Goal: Book appointment/travel/reservation

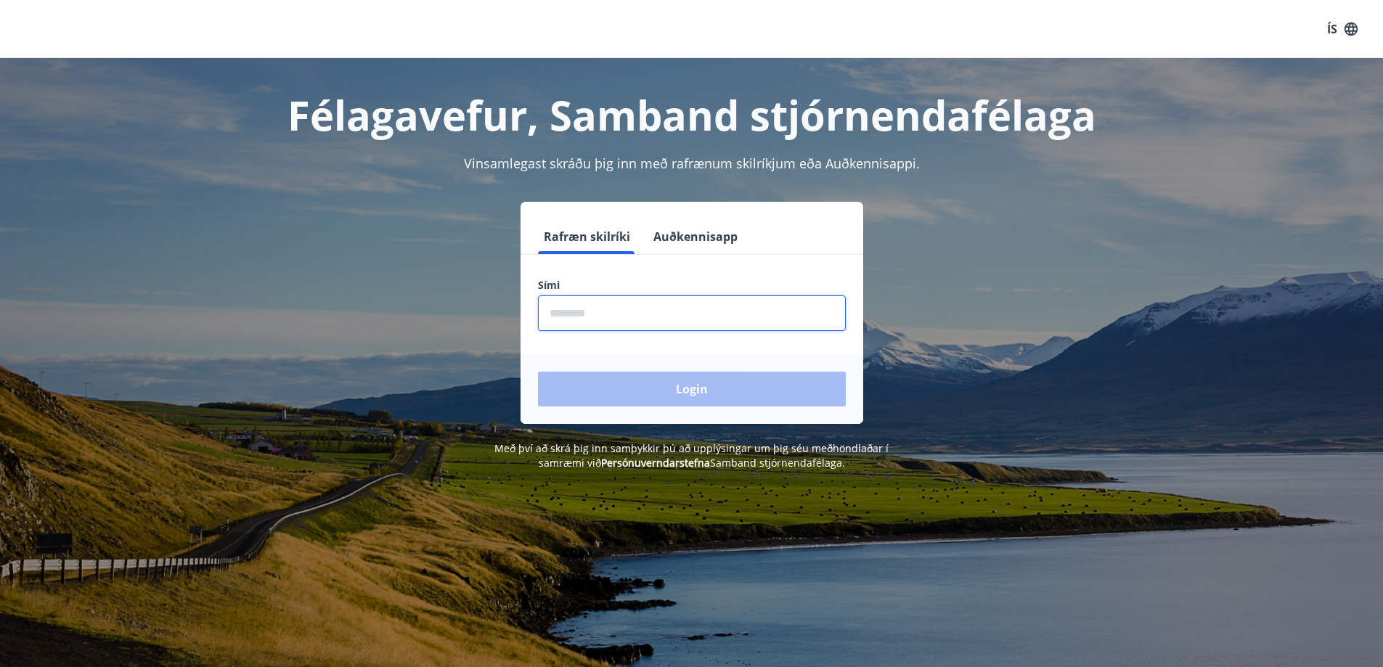
click at [563, 317] on input "phone" at bounding box center [692, 313] width 308 height 36
type input "********"
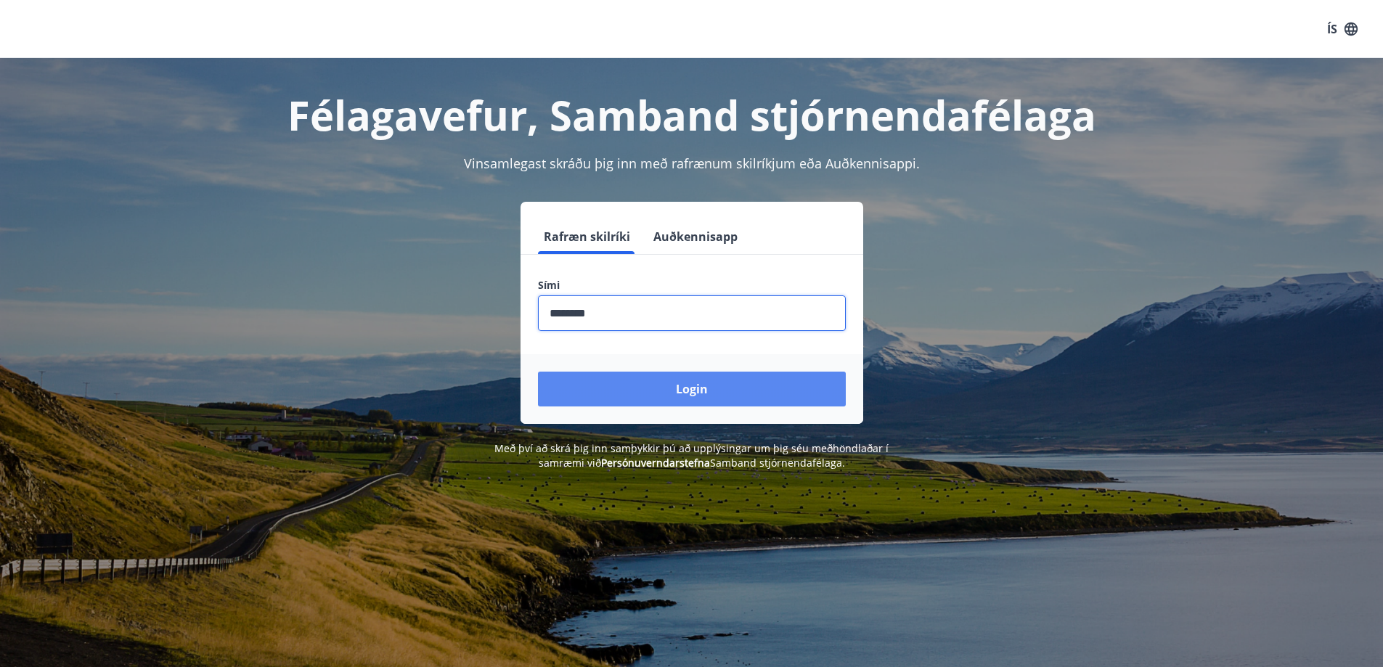
click at [538, 372] on button "Login" at bounding box center [692, 389] width 308 height 35
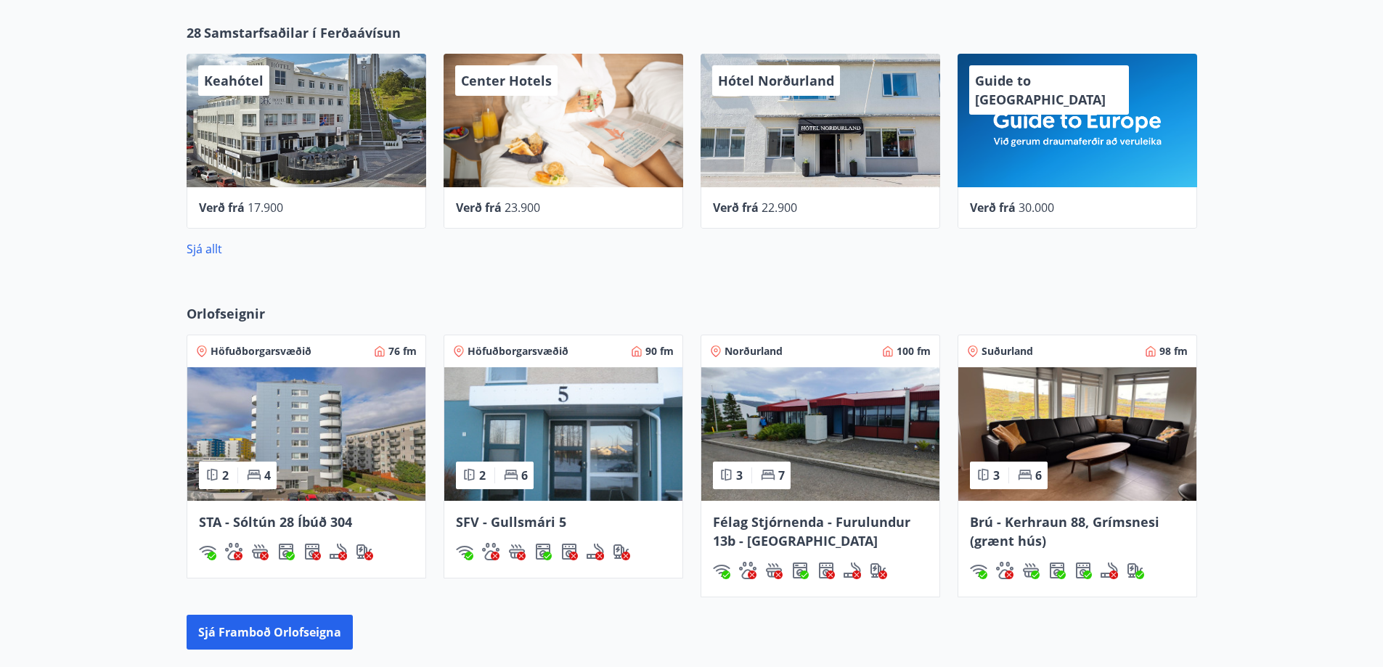
scroll to position [712, 0]
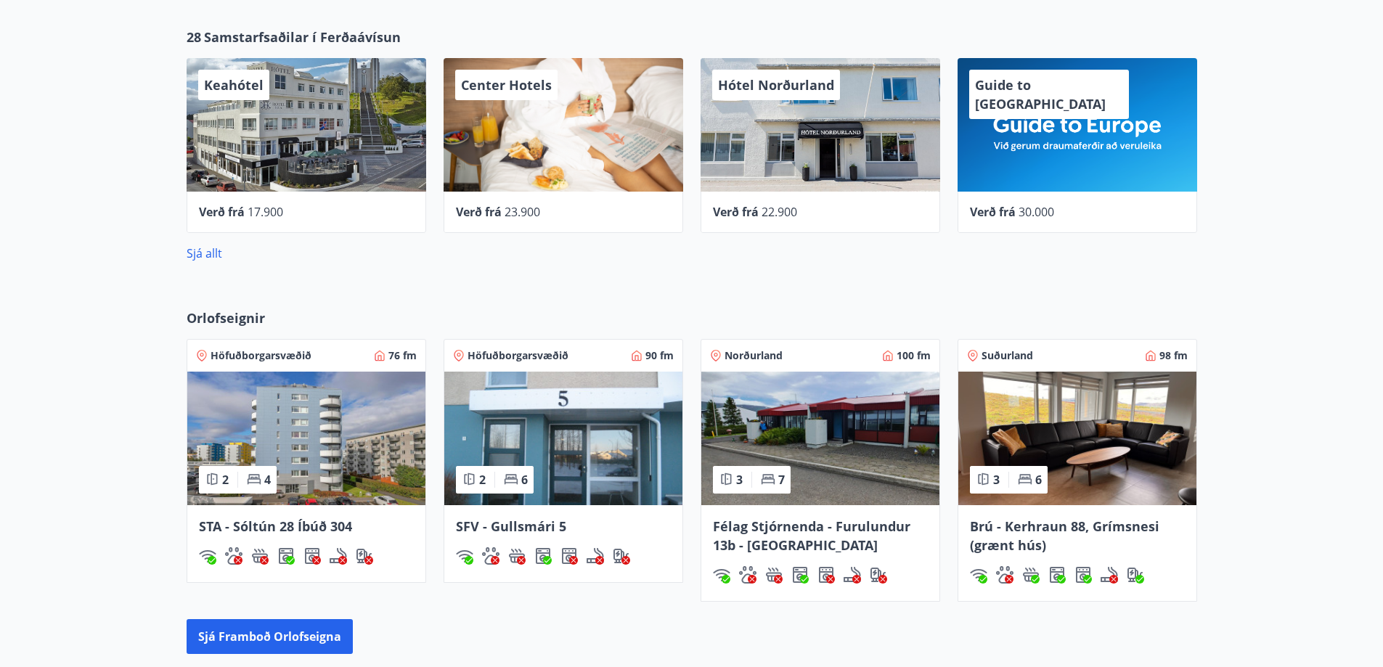
click at [376, 445] on img at bounding box center [306, 439] width 238 height 134
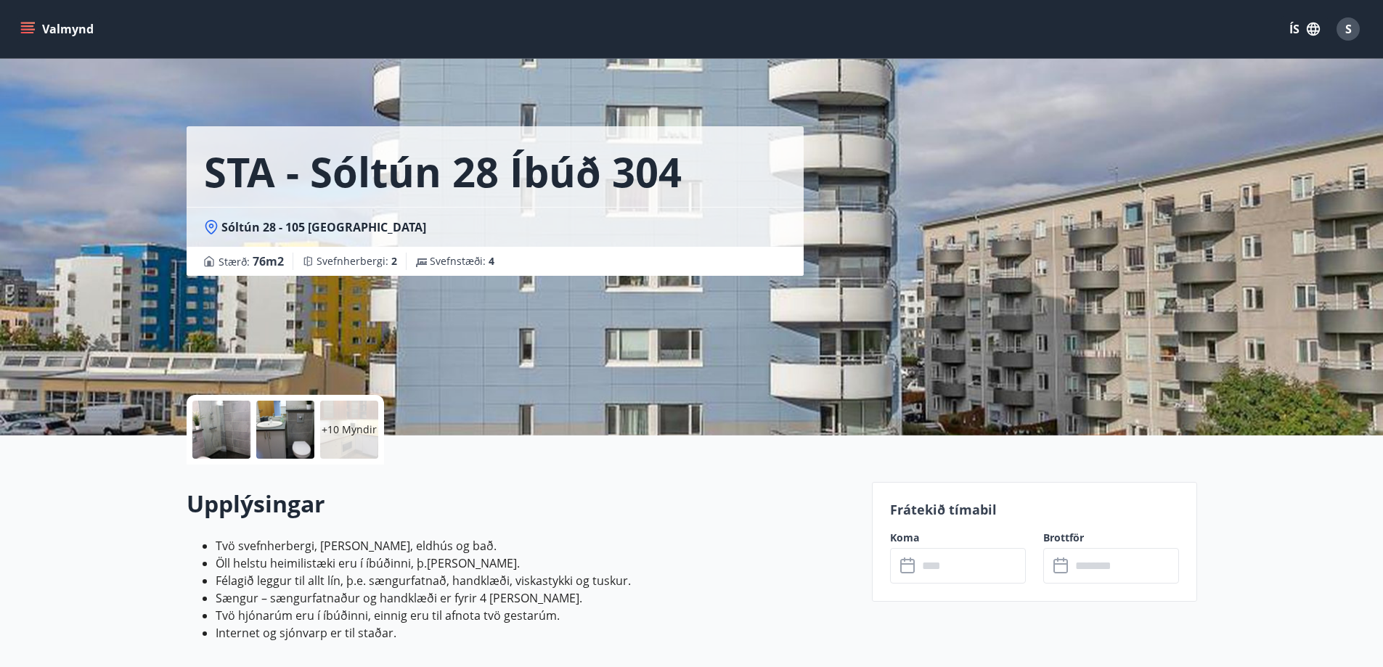
click at [65, 32] on button "Valmynd" at bounding box center [58, 29] width 82 height 26
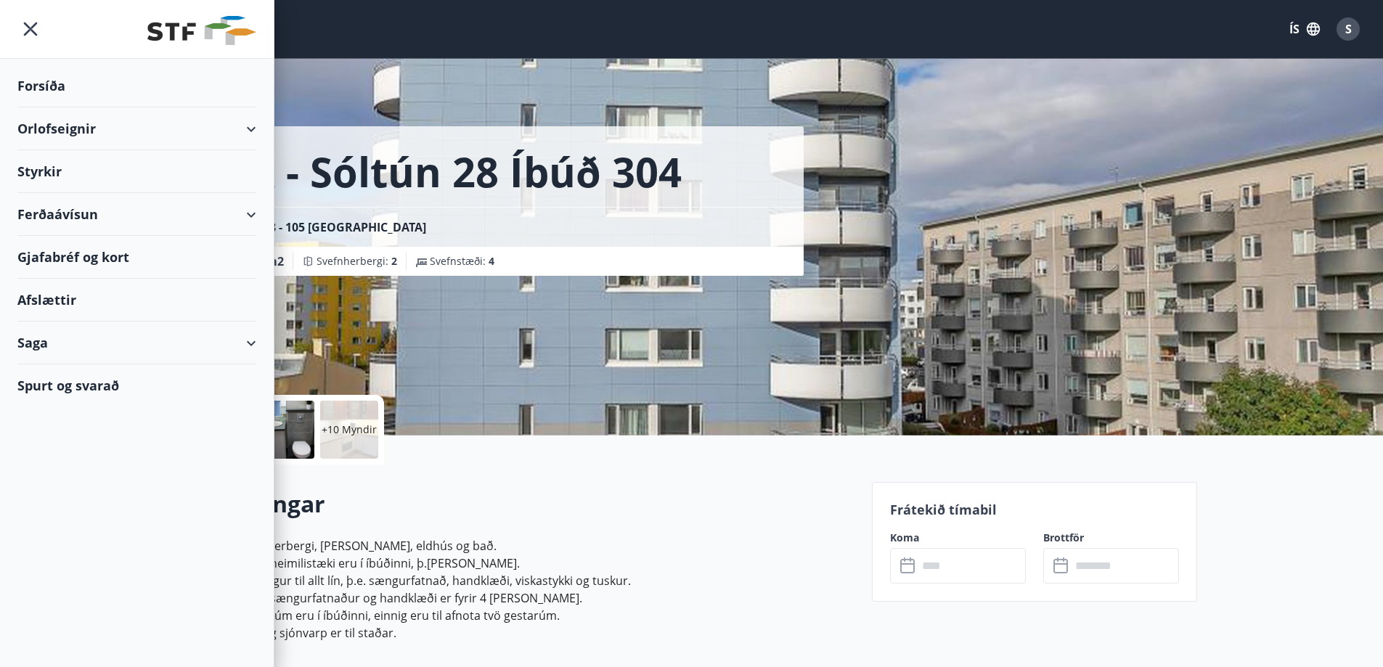
click at [70, 129] on div "Orlofseignir" at bounding box center [136, 128] width 239 height 43
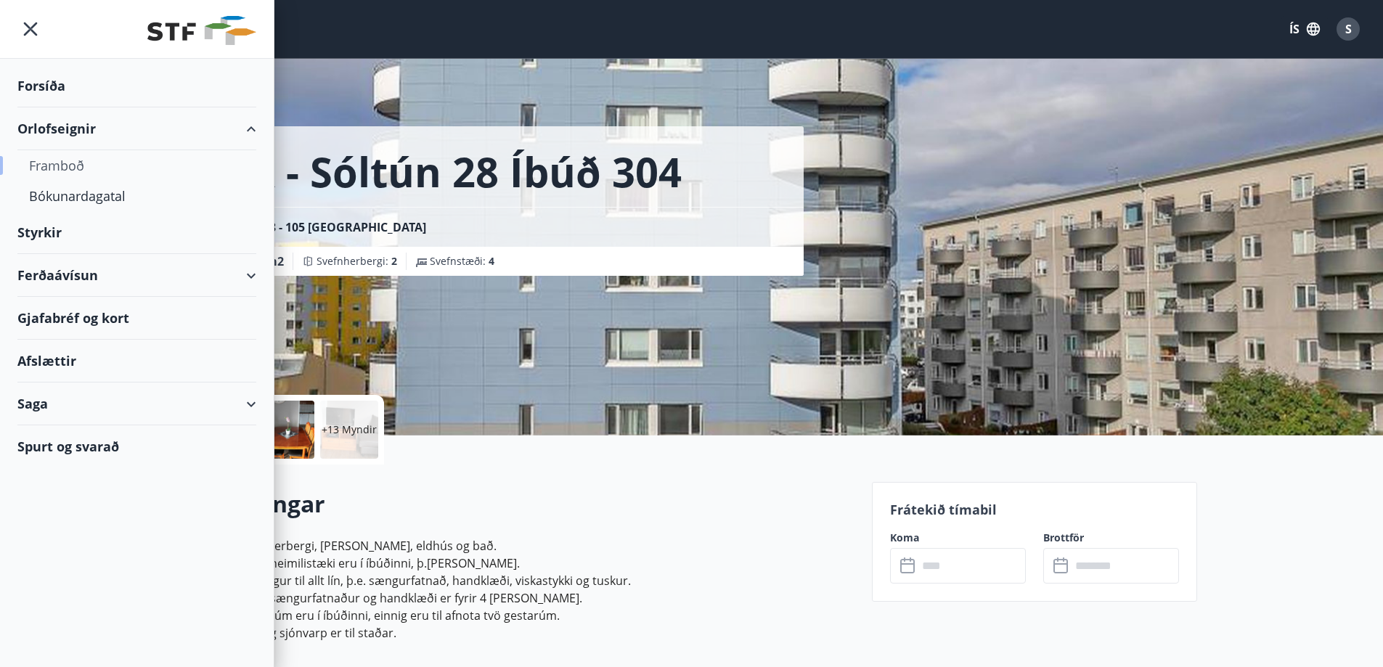
click at [76, 169] on div "Framboð" at bounding box center [137, 165] width 216 height 30
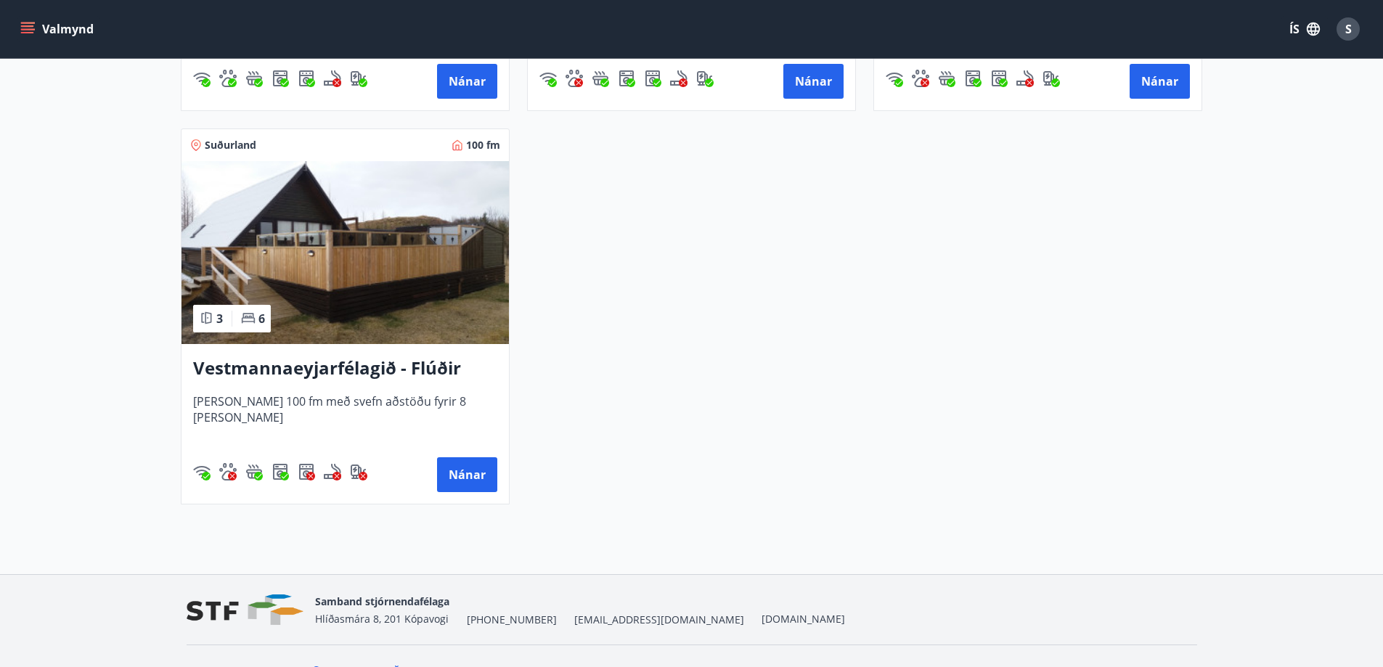
scroll to position [3775, 0]
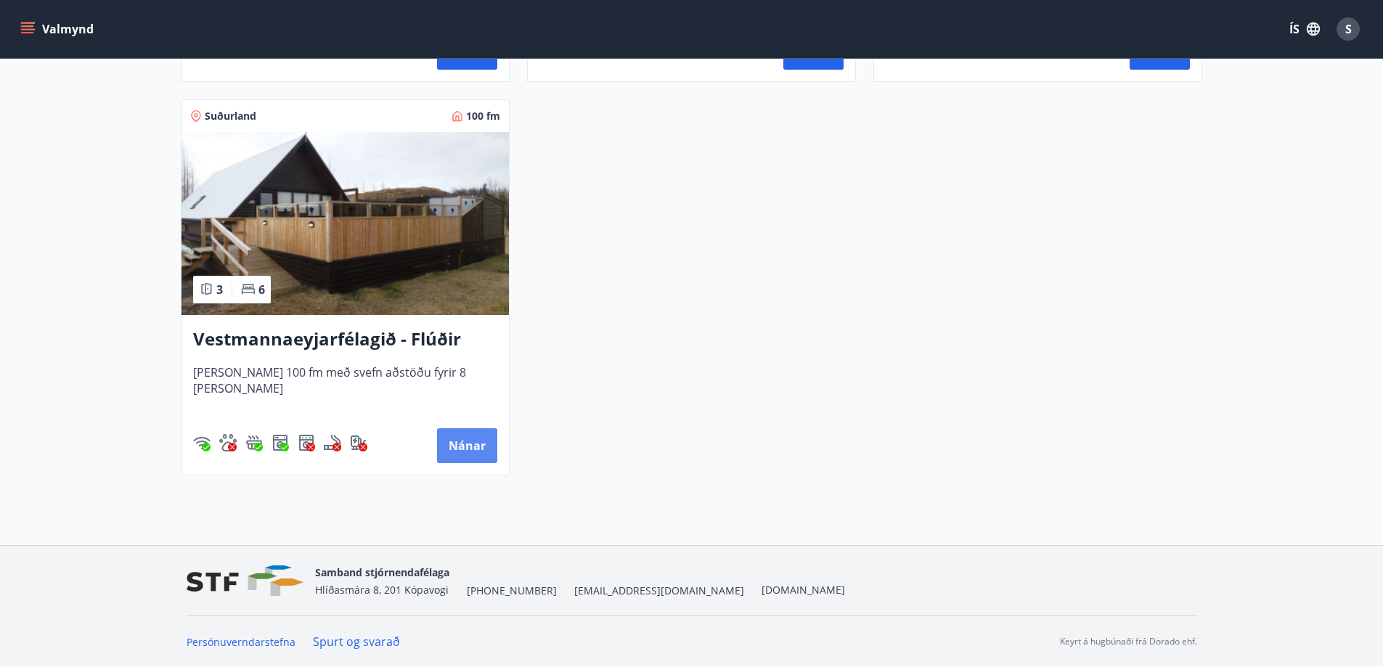
click at [470, 448] on button "Nánar" at bounding box center [467, 445] width 60 height 35
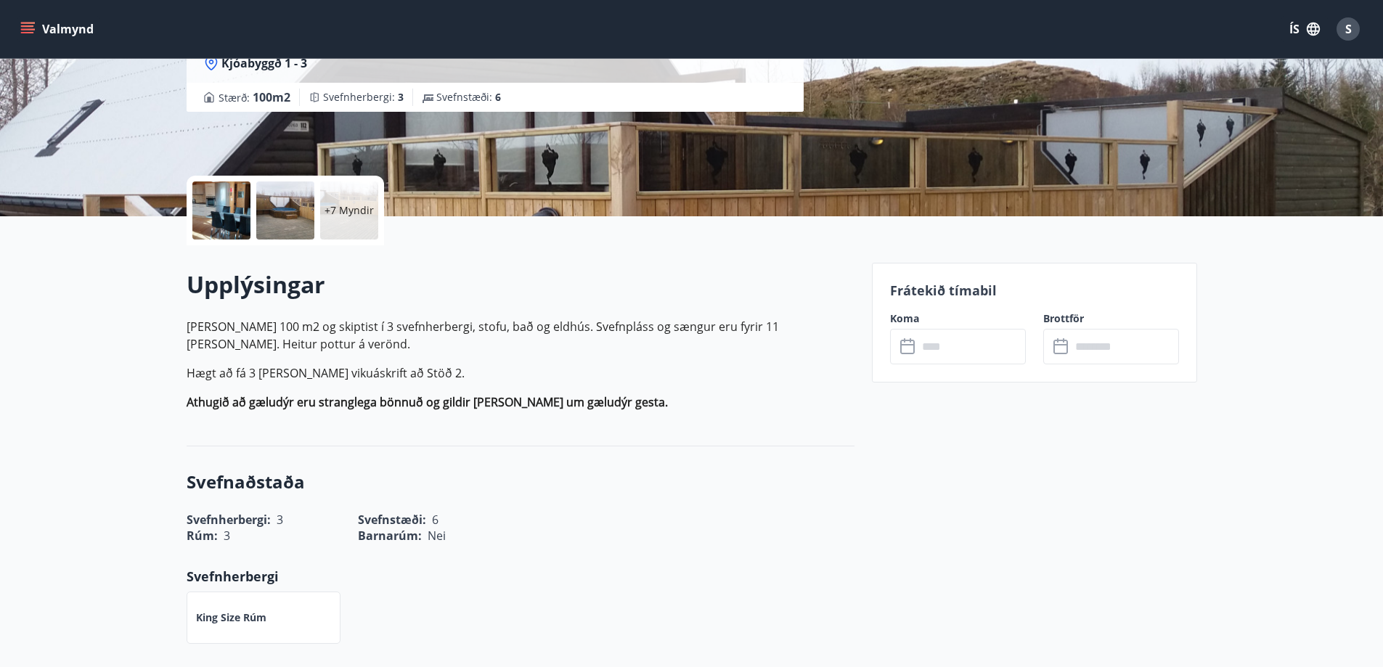
scroll to position [218, 0]
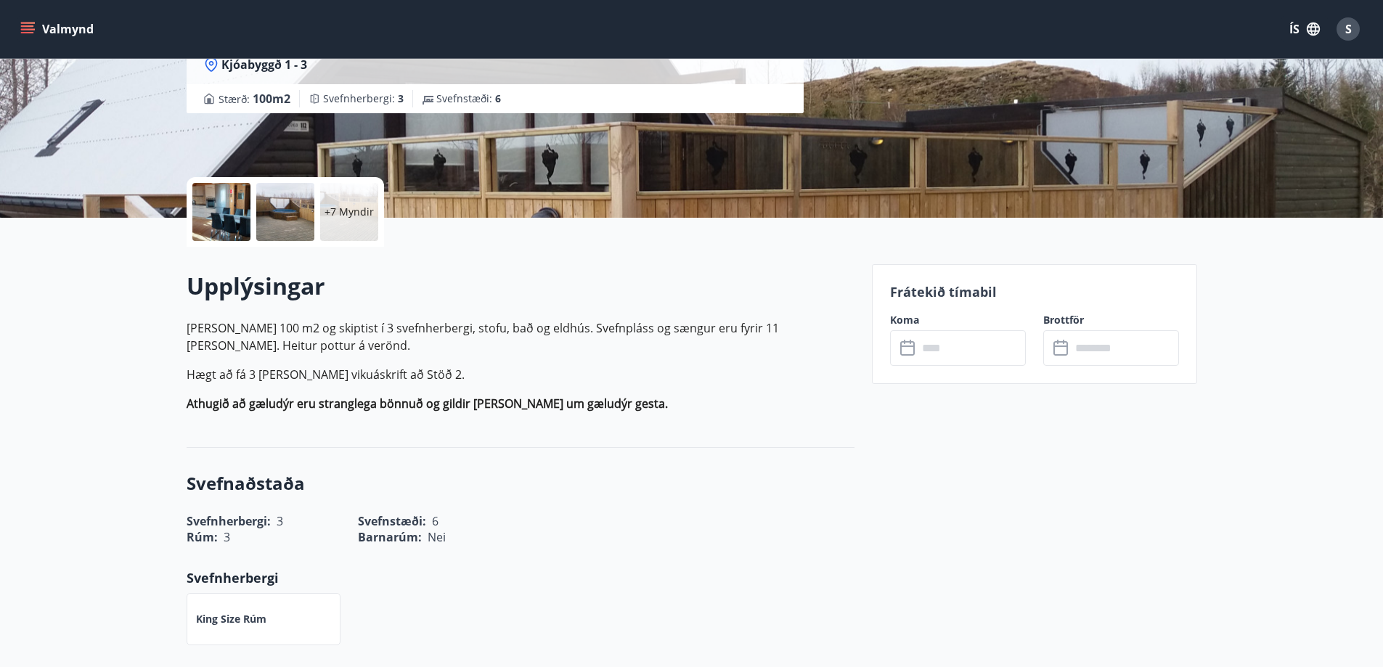
click at [963, 351] on input "text" at bounding box center [972, 348] width 108 height 36
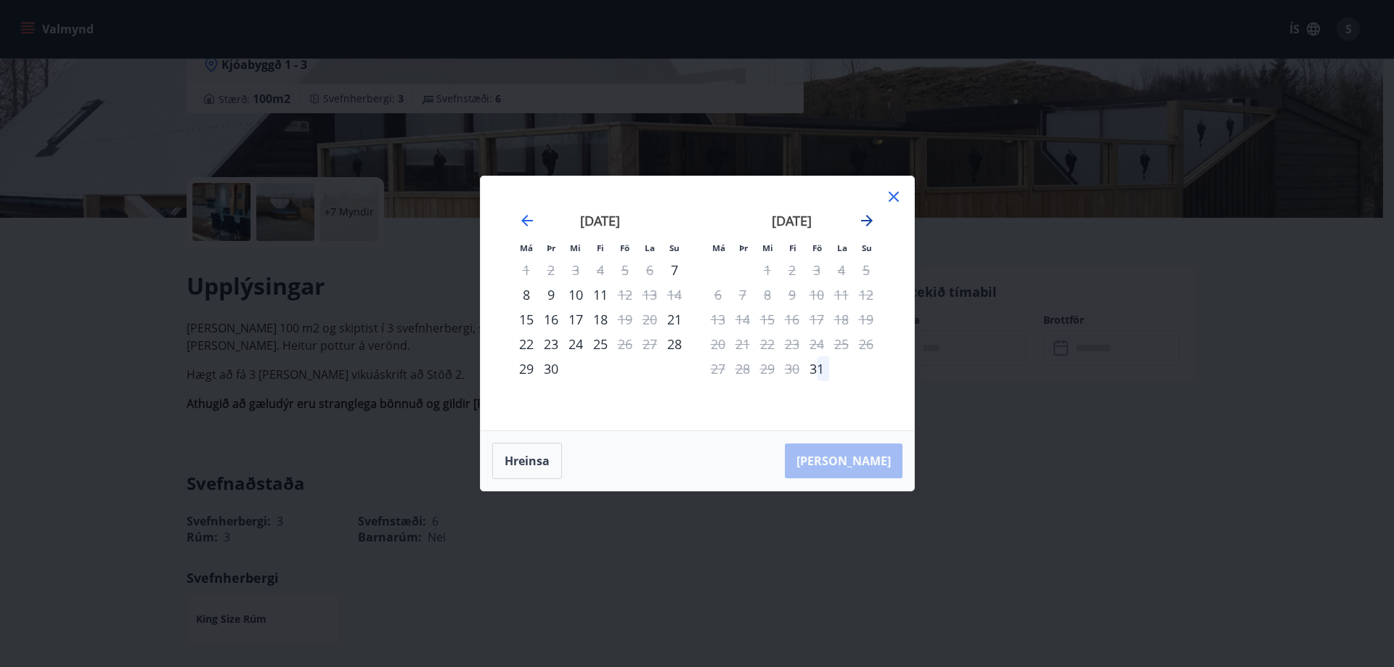
click at [866, 220] on icon "Move forward to switch to the next month." at bounding box center [867, 221] width 12 height 12
click at [868, 219] on icon "Move forward to switch to the next month." at bounding box center [866, 220] width 17 height 17
click at [899, 197] on icon at bounding box center [893, 196] width 17 height 17
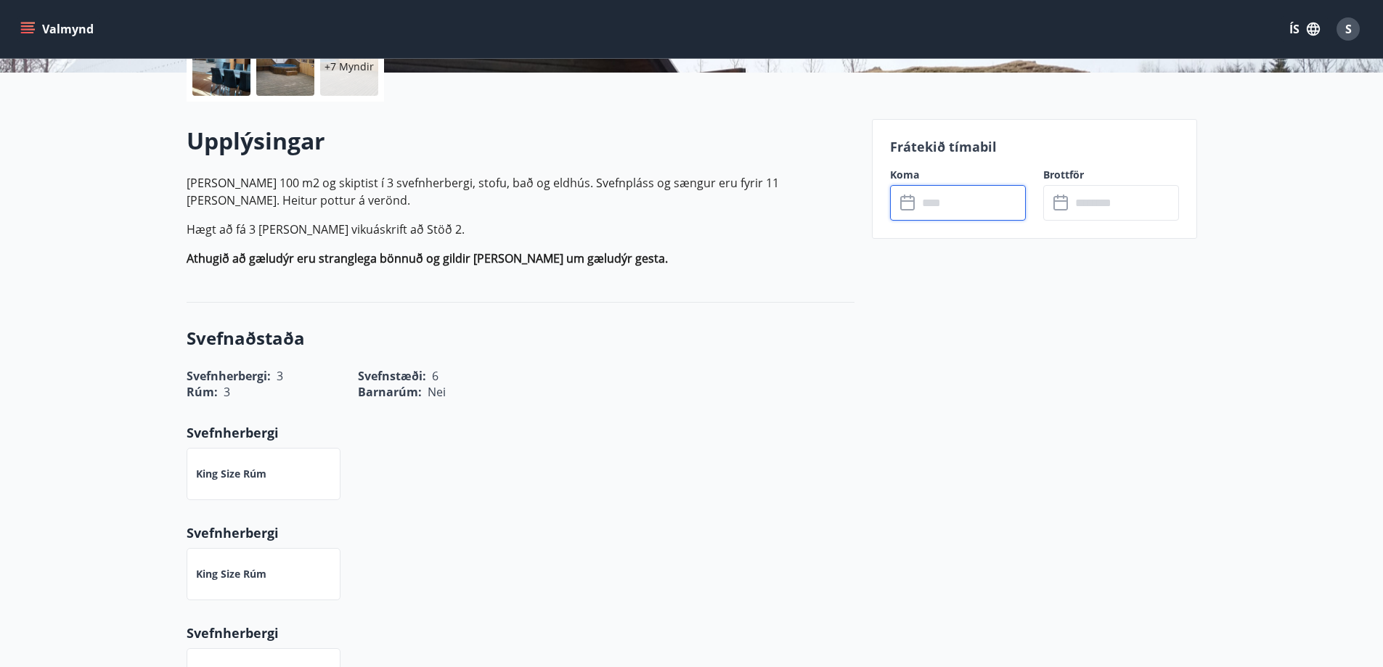
scroll to position [0, 0]
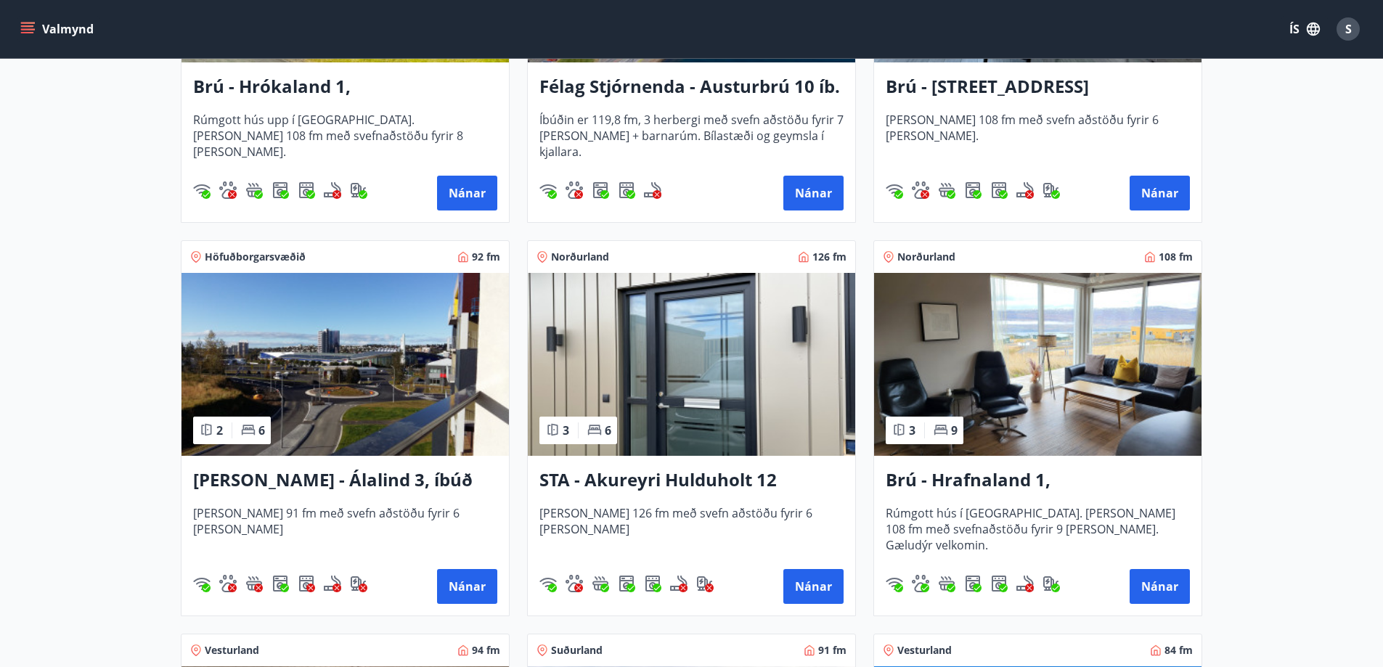
scroll to position [508, 0]
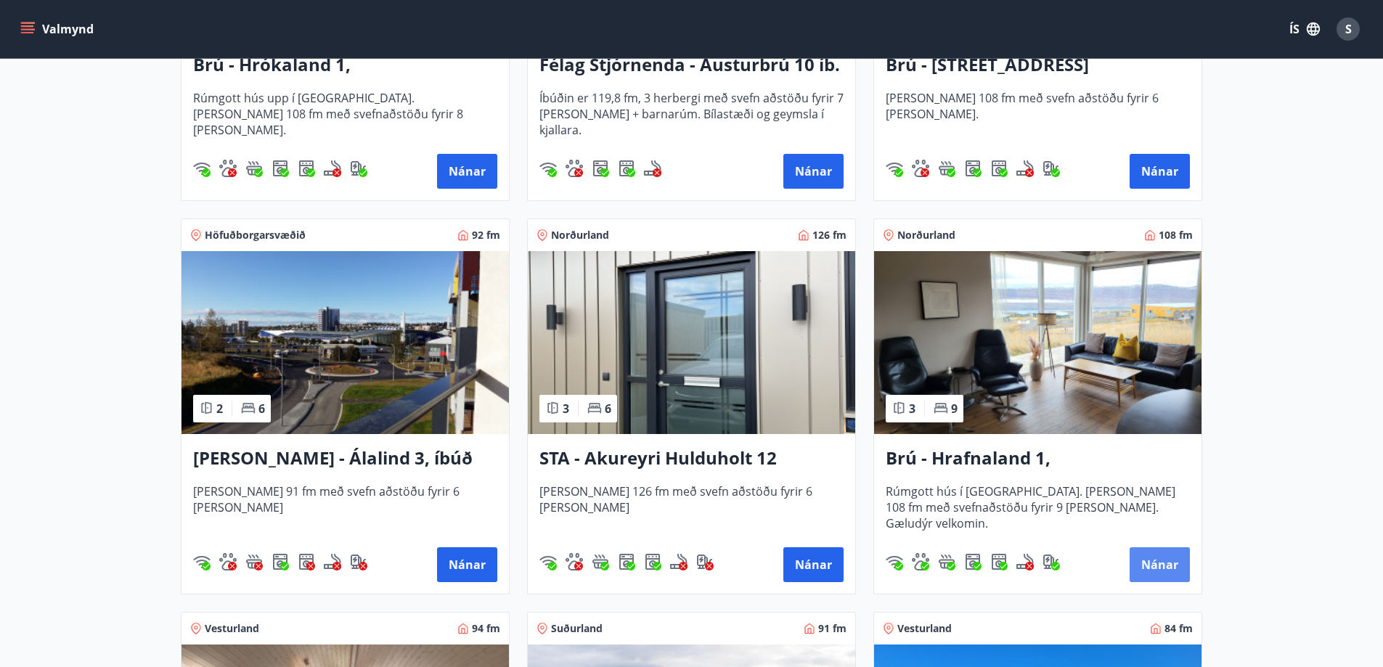
click at [1154, 562] on button "Nánar" at bounding box center [1160, 564] width 60 height 35
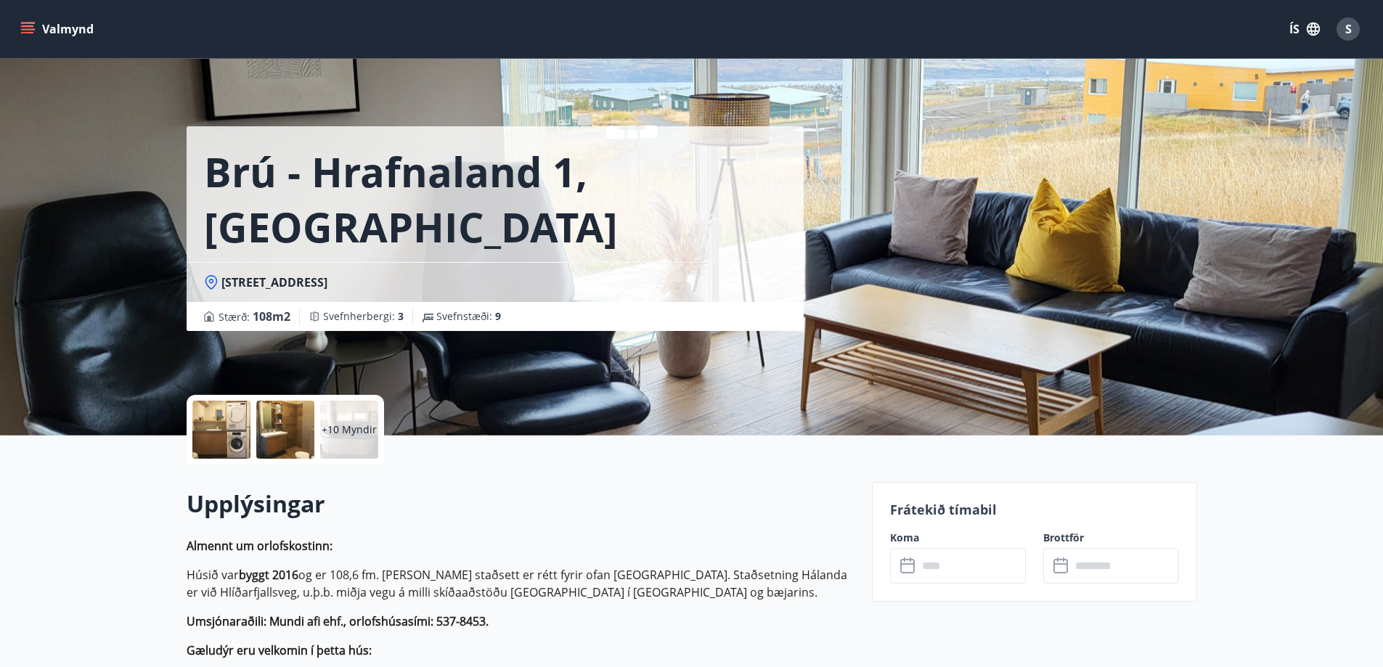
click at [981, 574] on input "text" at bounding box center [972, 566] width 108 height 36
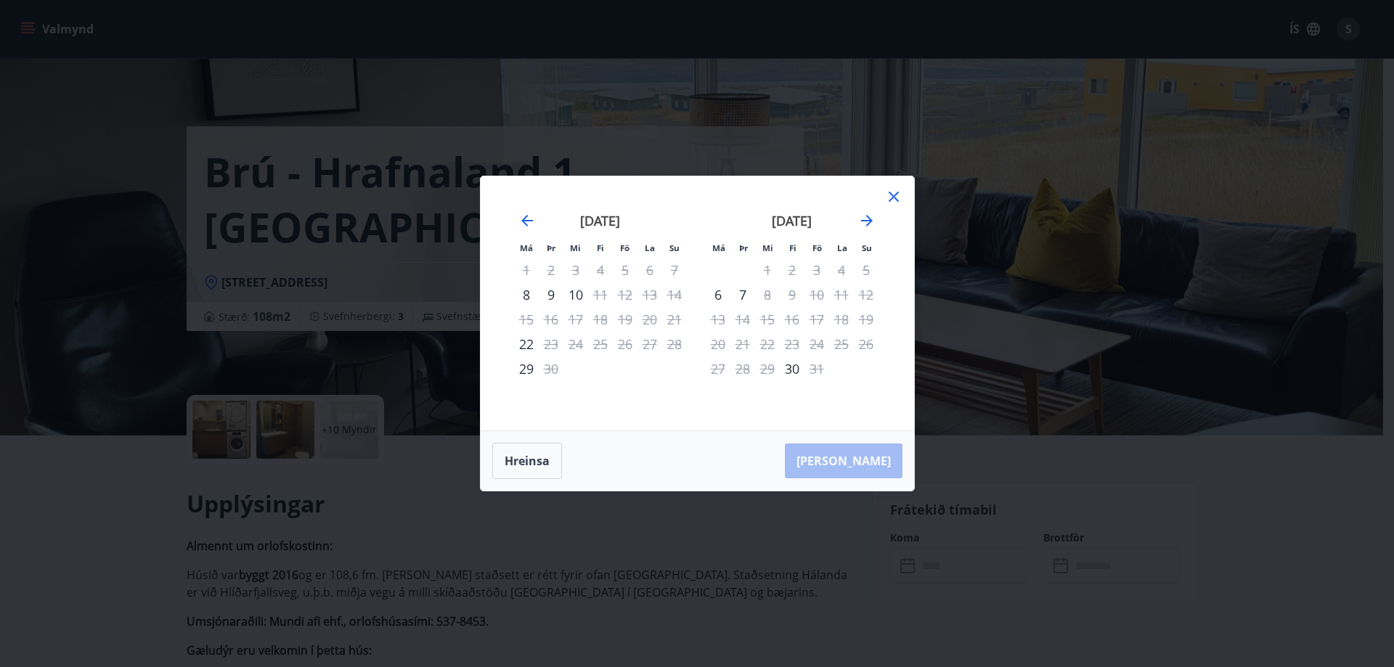
click at [892, 196] on icon at bounding box center [894, 197] width 10 height 10
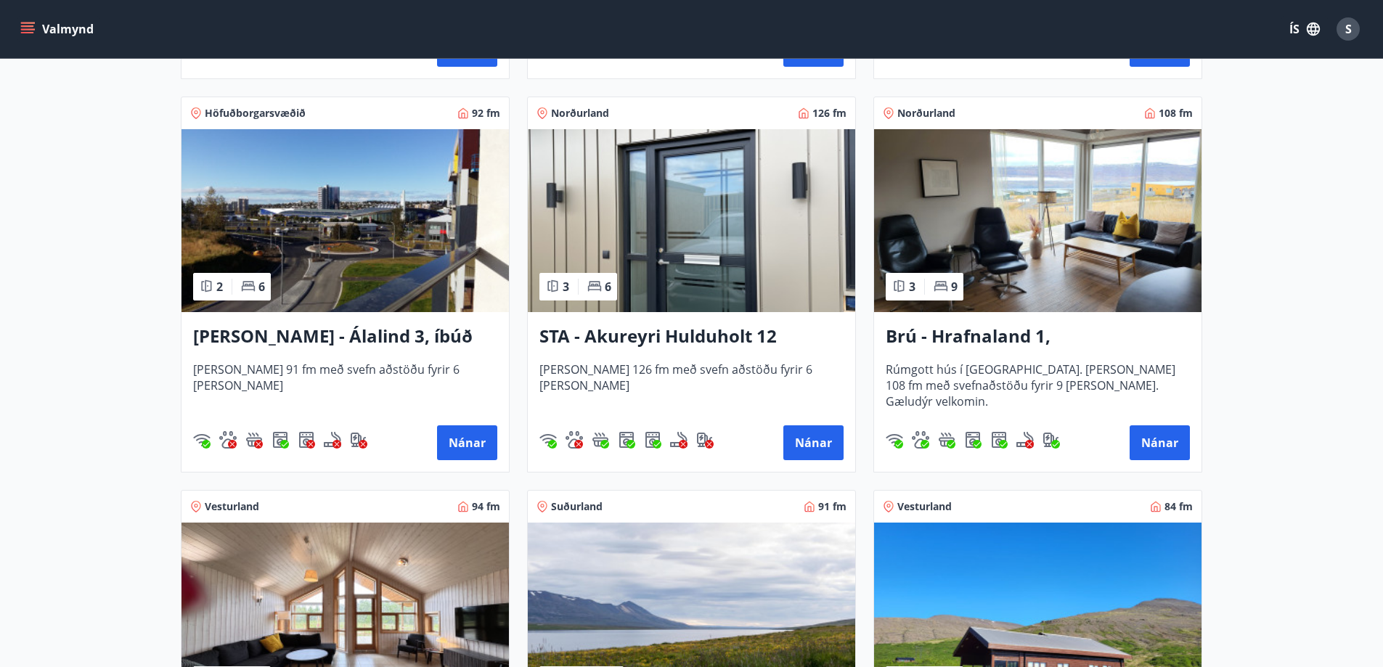
scroll to position [581, 0]
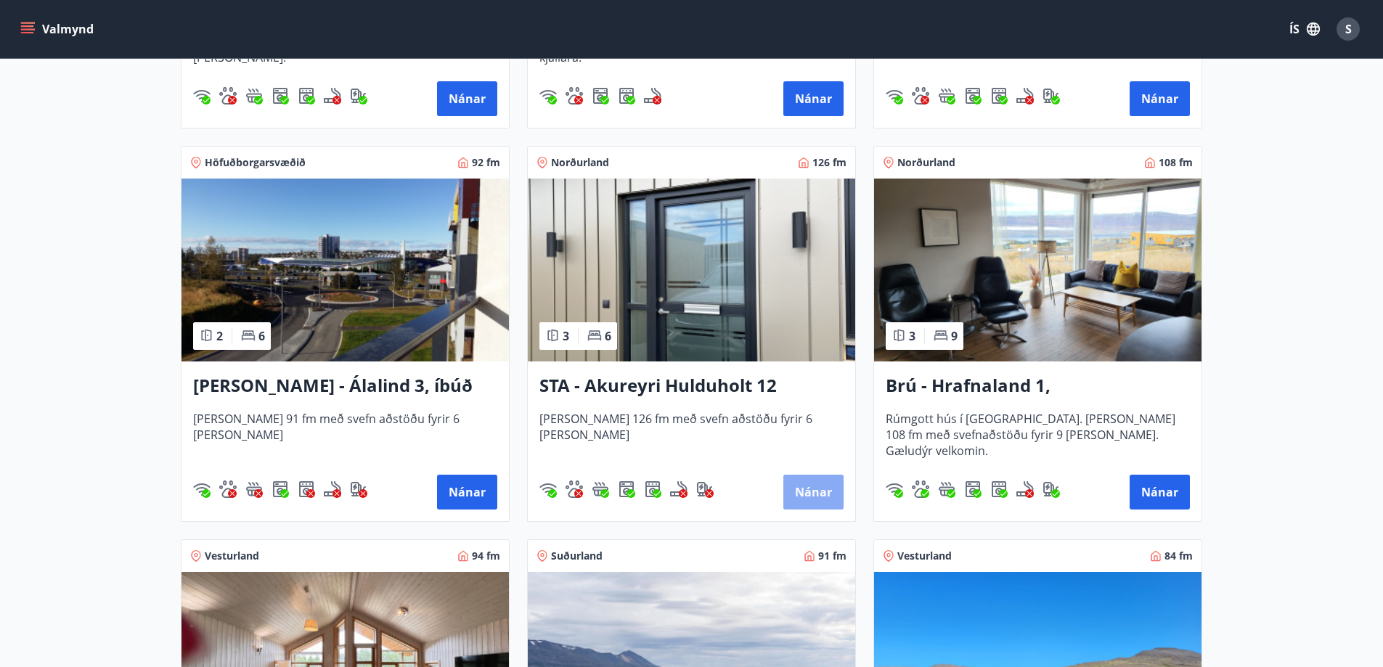
click at [821, 490] on button "Nánar" at bounding box center [813, 492] width 60 height 35
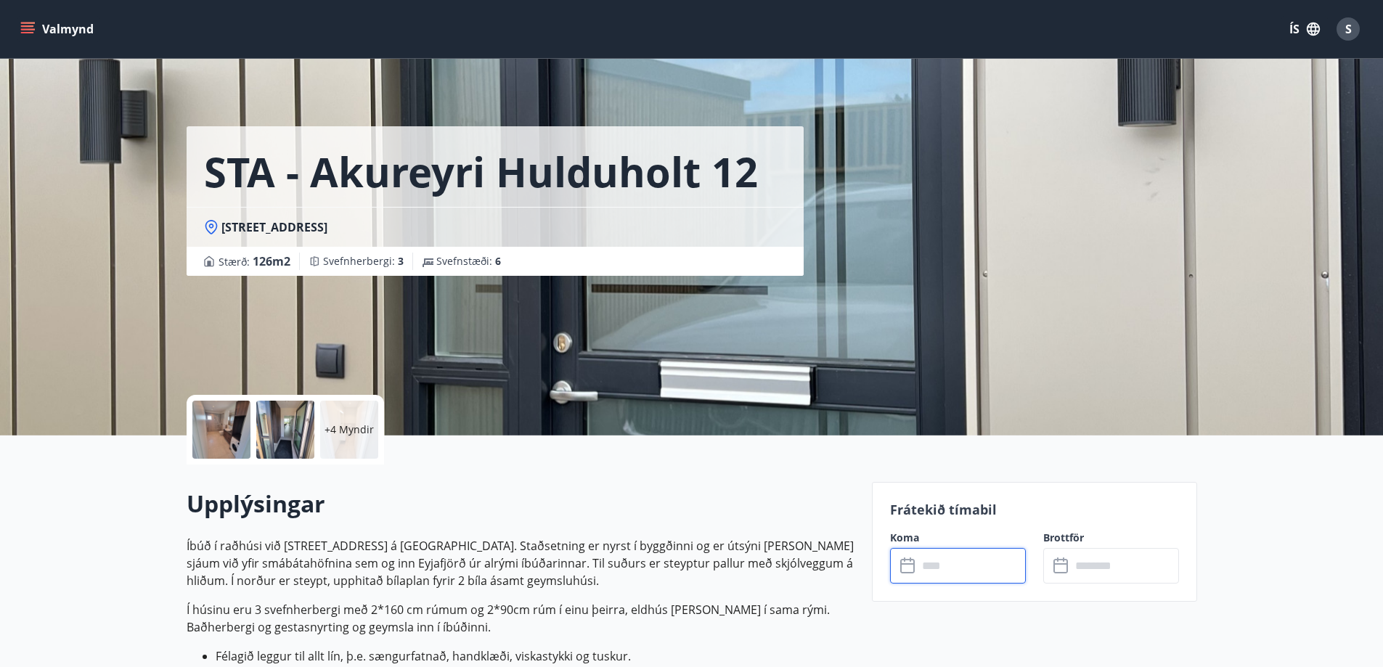
click at [961, 571] on input "text" at bounding box center [972, 566] width 108 height 36
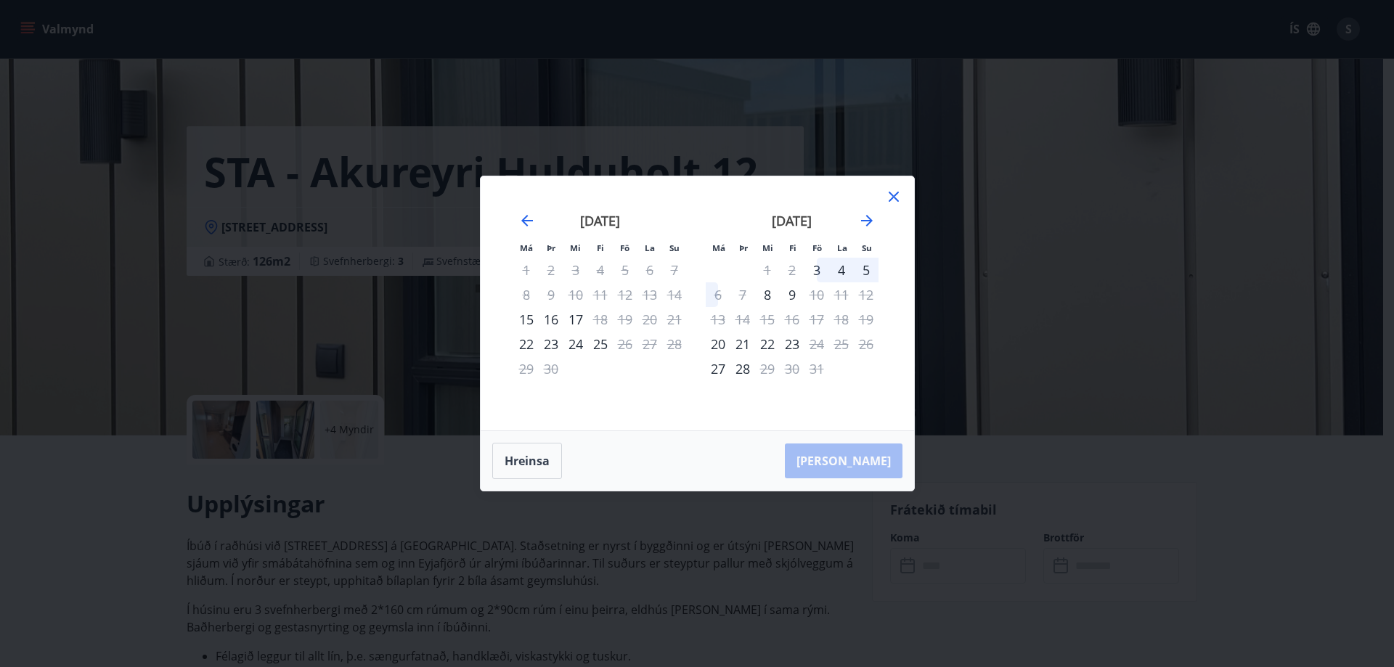
click at [896, 198] on icon at bounding box center [893, 196] width 17 height 17
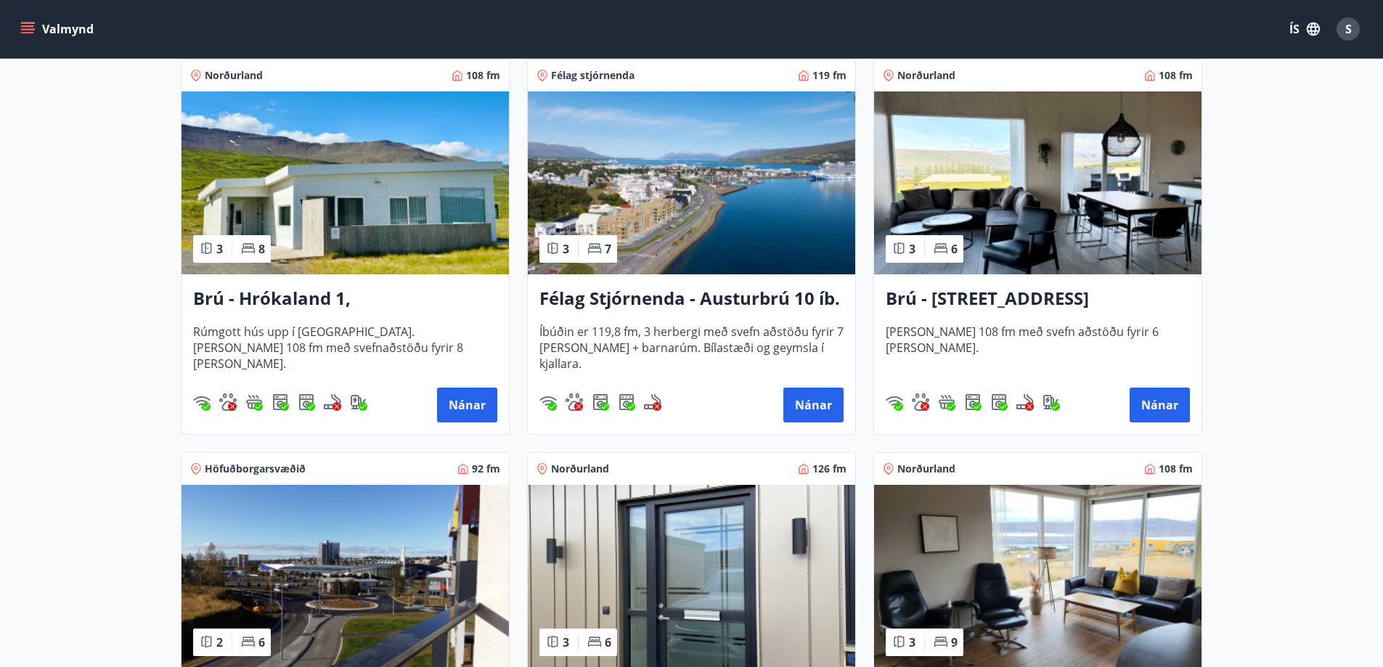
scroll to position [290, 0]
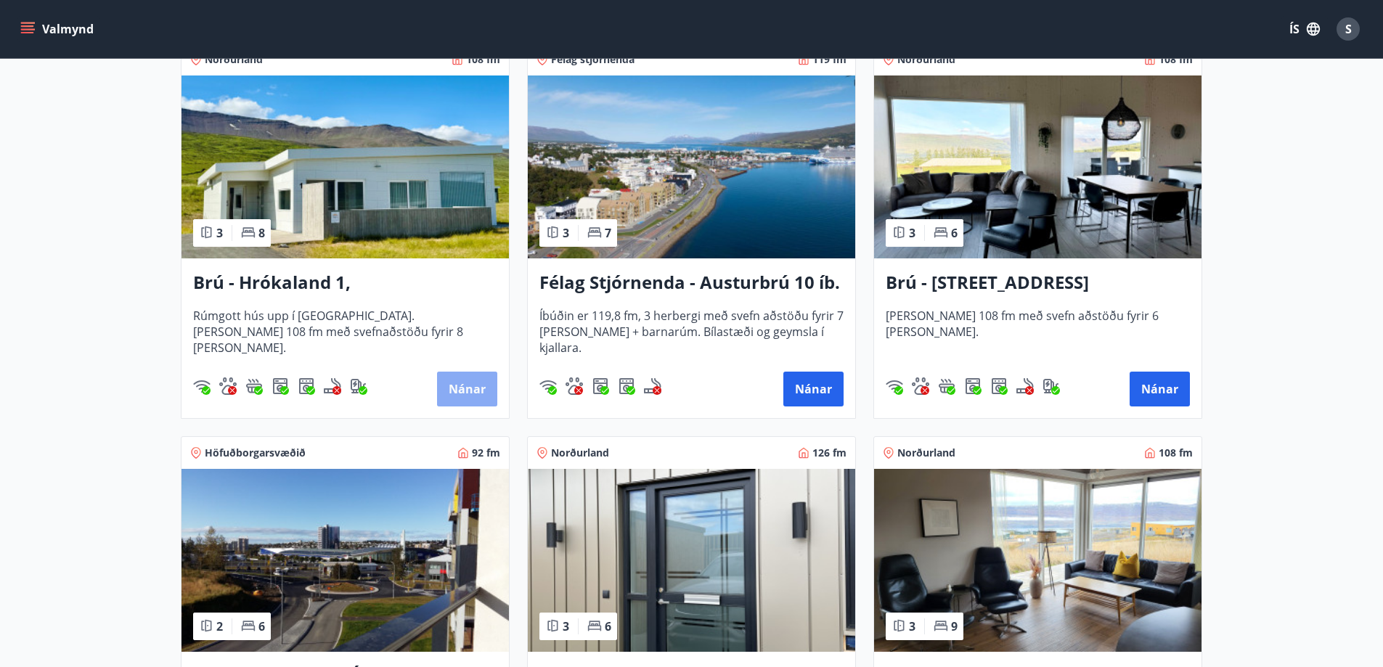
click at [470, 391] on button "Nánar" at bounding box center [467, 389] width 60 height 35
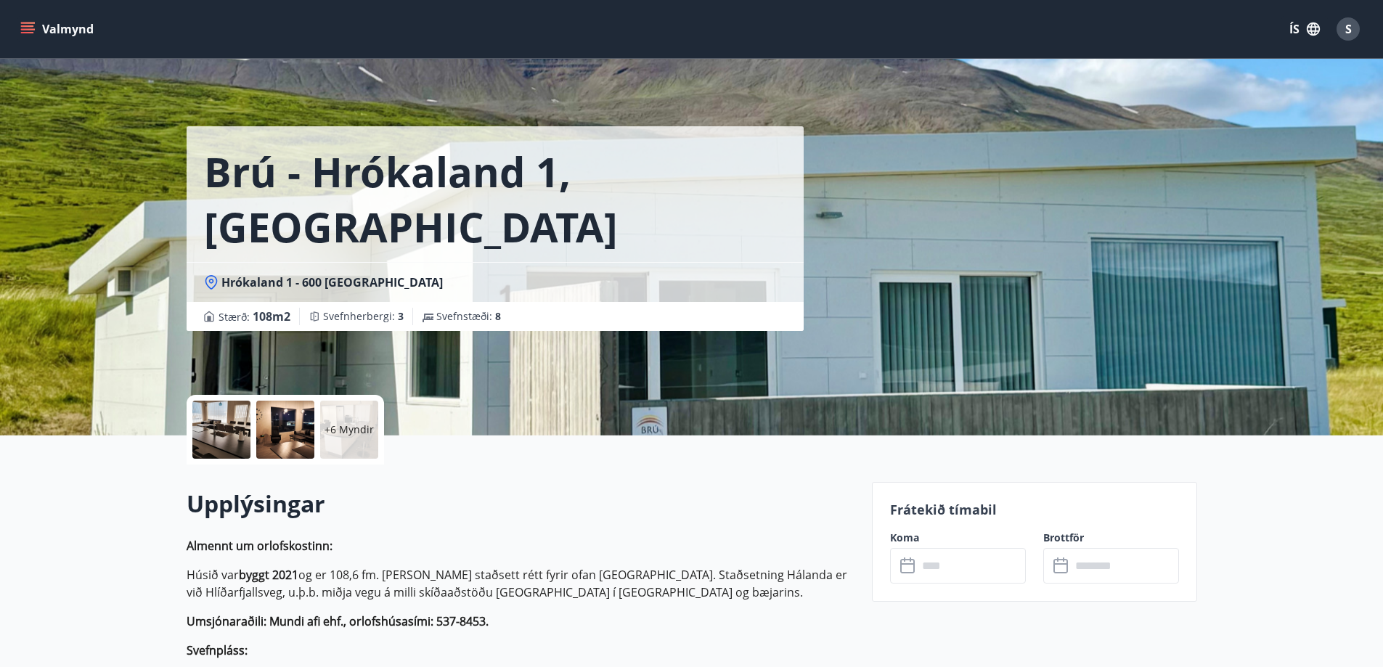
click at [944, 566] on input "text" at bounding box center [972, 566] width 108 height 36
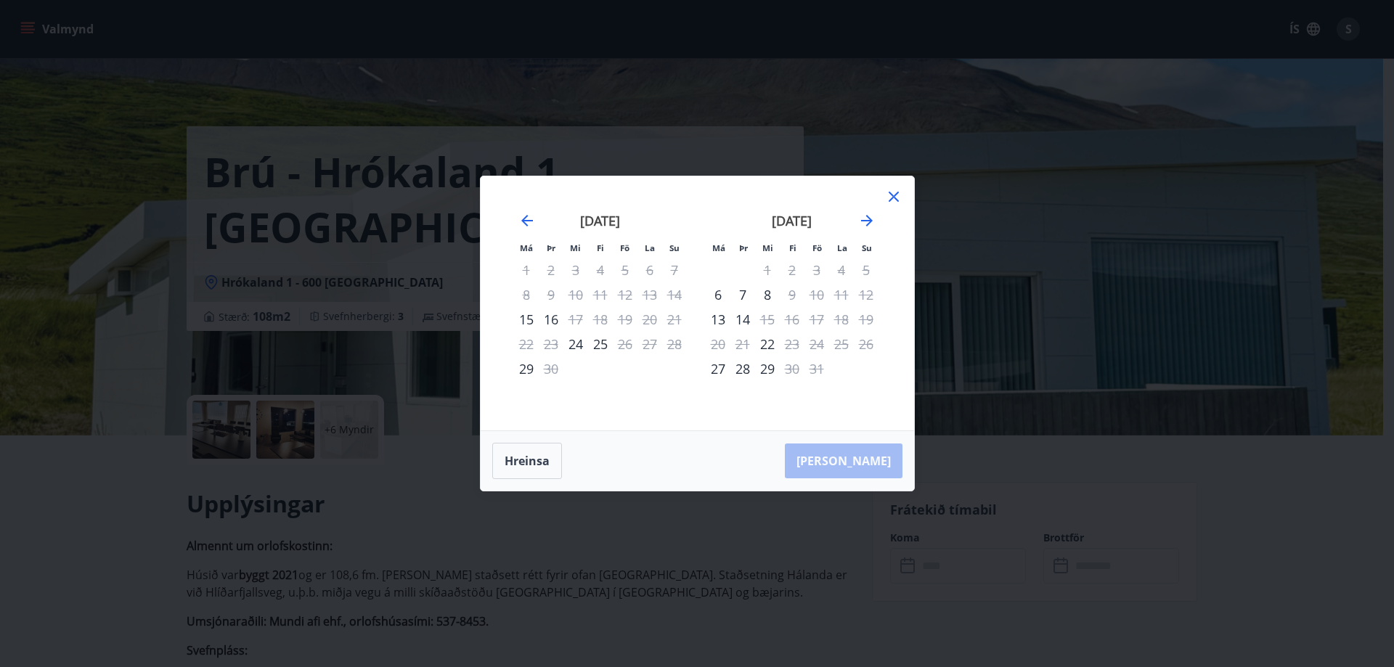
click at [889, 197] on icon at bounding box center [893, 196] width 17 height 17
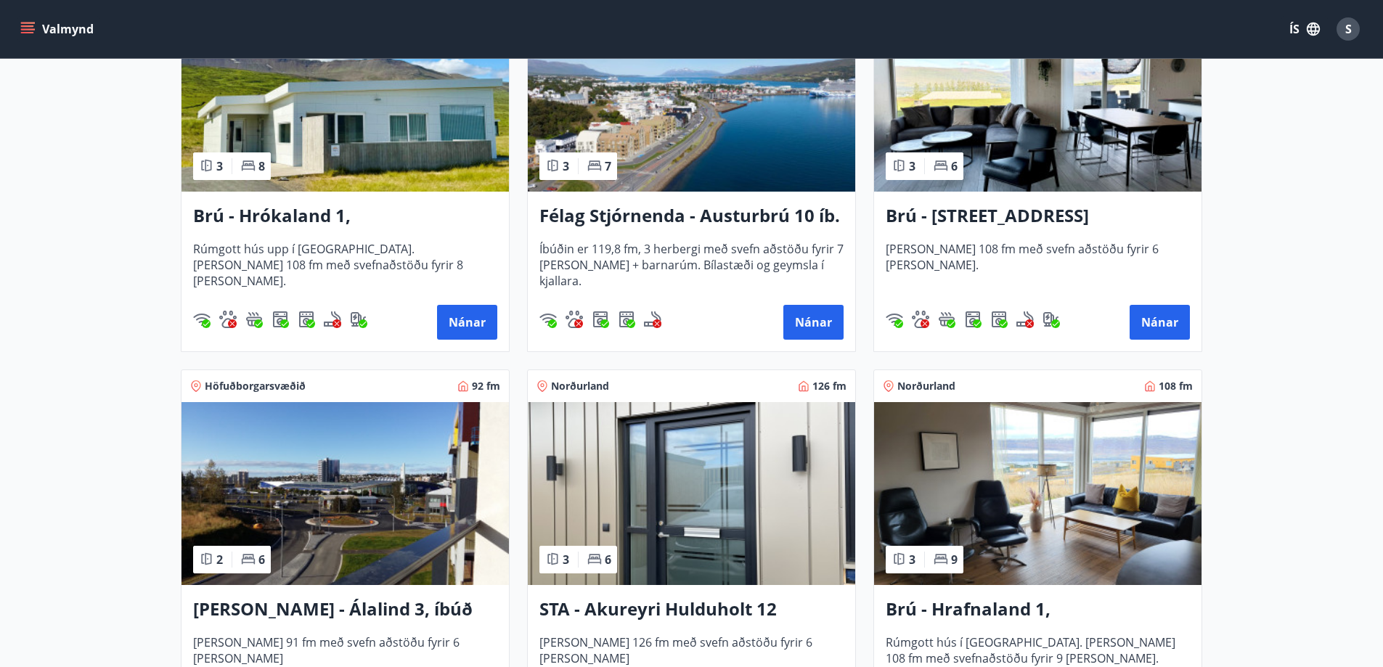
scroll to position [508, 0]
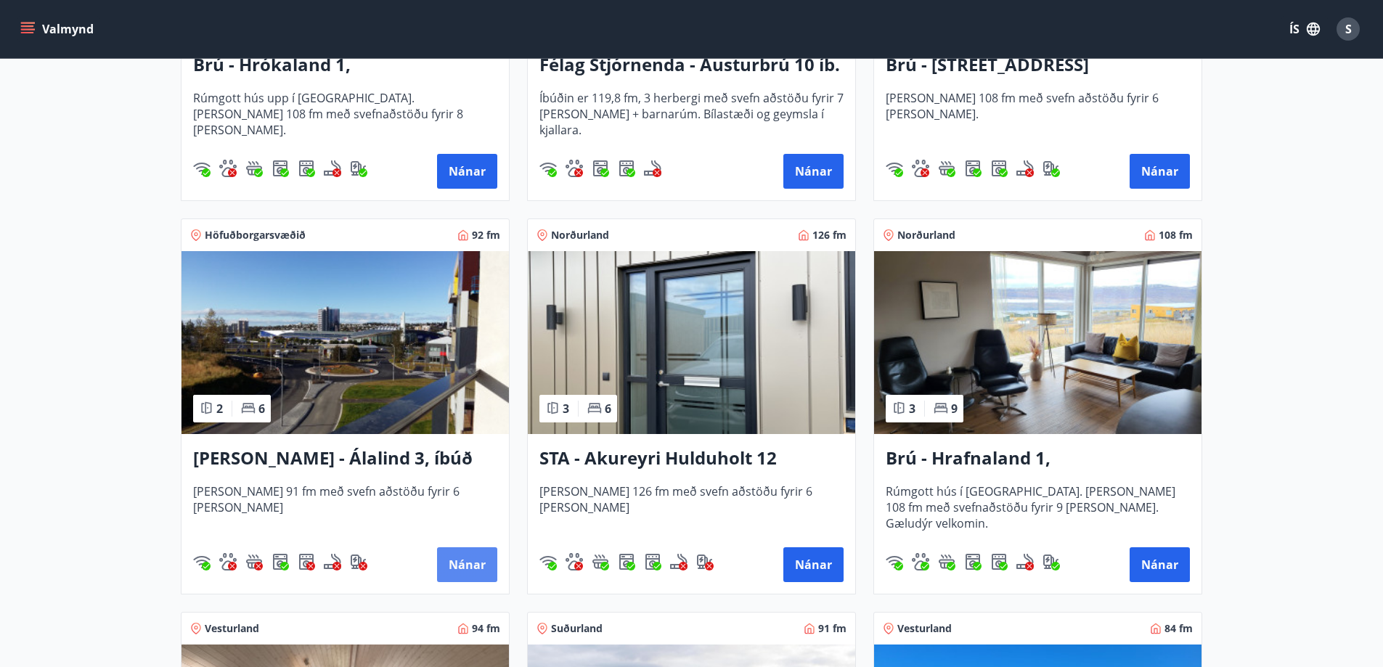
click at [476, 561] on button "Nánar" at bounding box center [467, 564] width 60 height 35
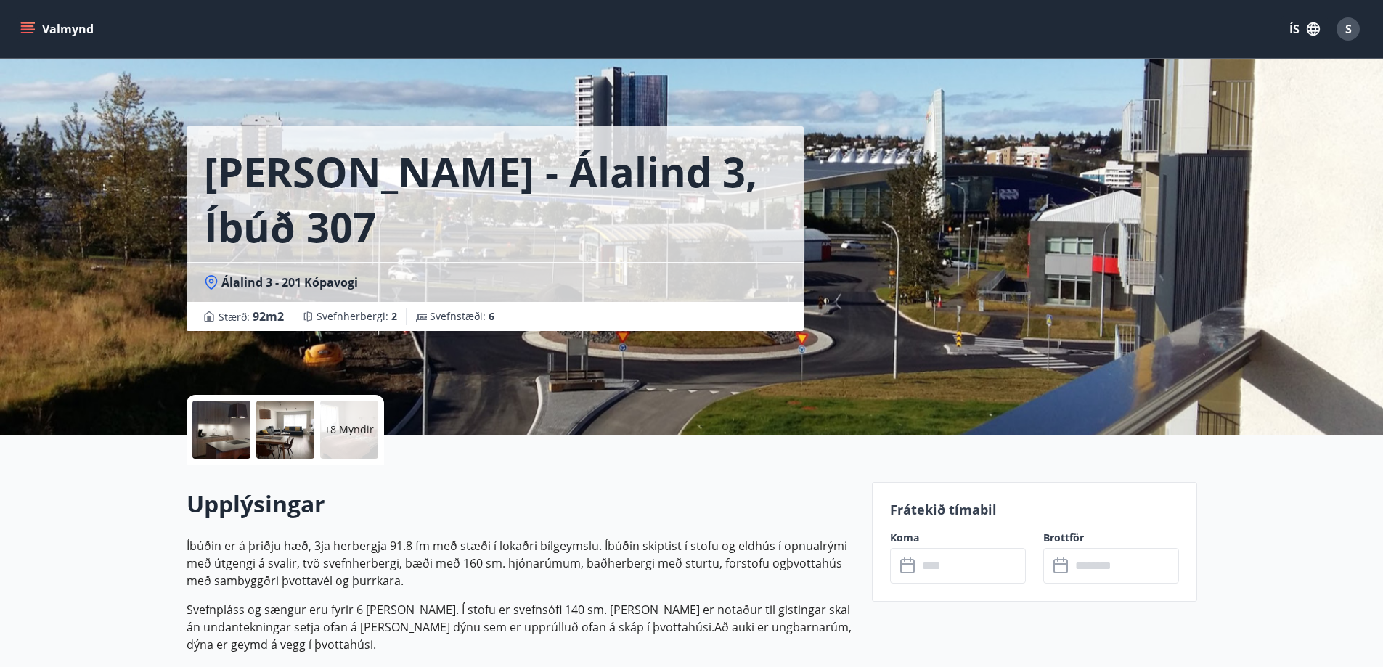
click at [944, 576] on input "text" at bounding box center [972, 566] width 108 height 36
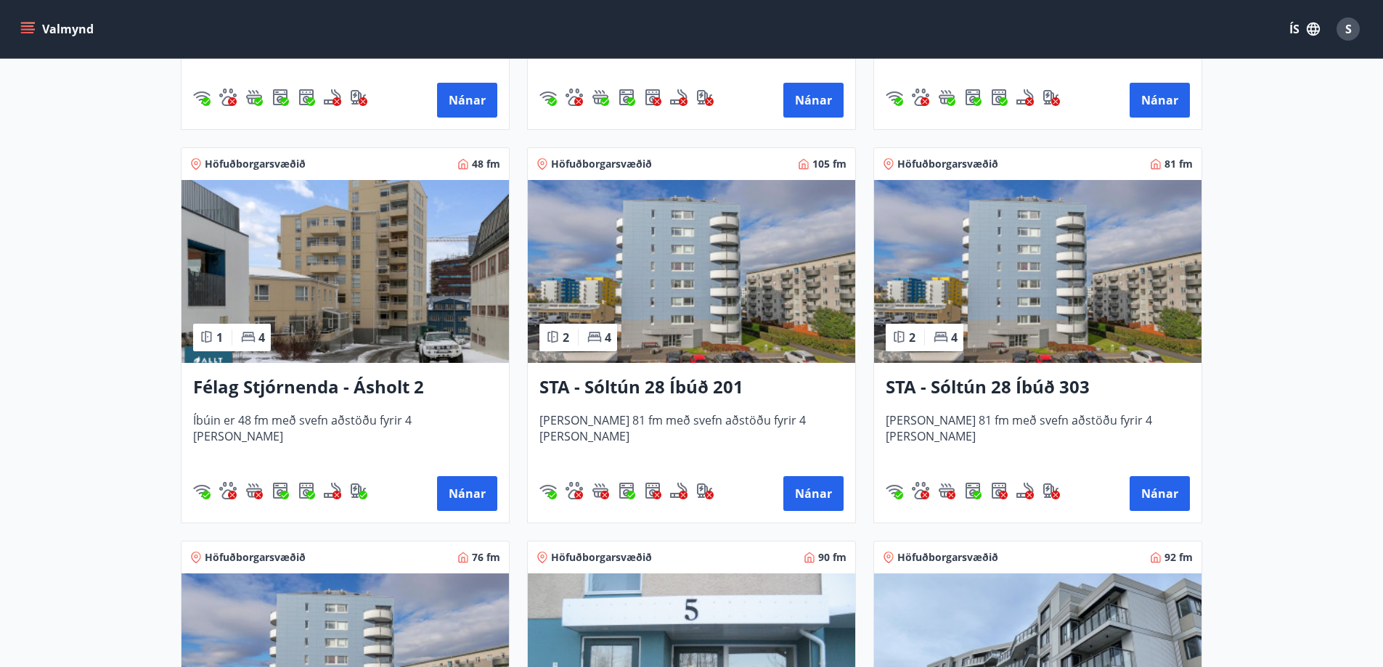
scroll to position [1379, 0]
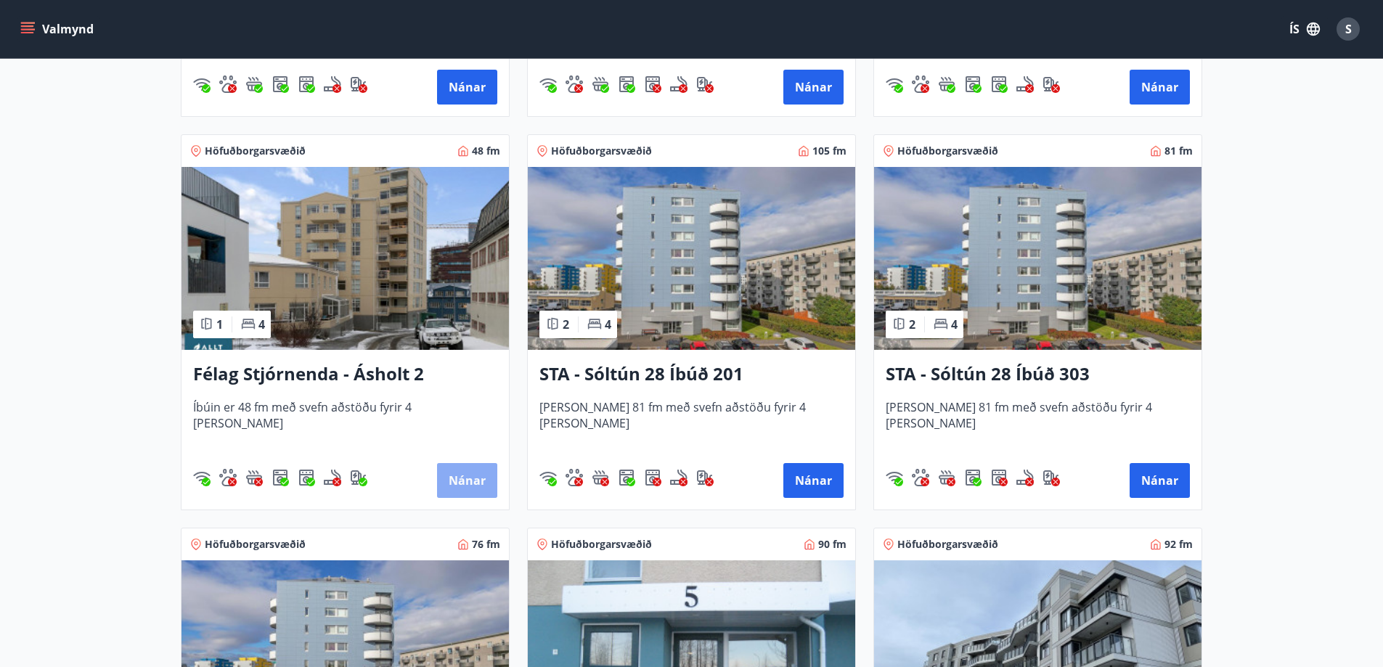
click at [465, 483] on button "Nánar" at bounding box center [467, 480] width 60 height 35
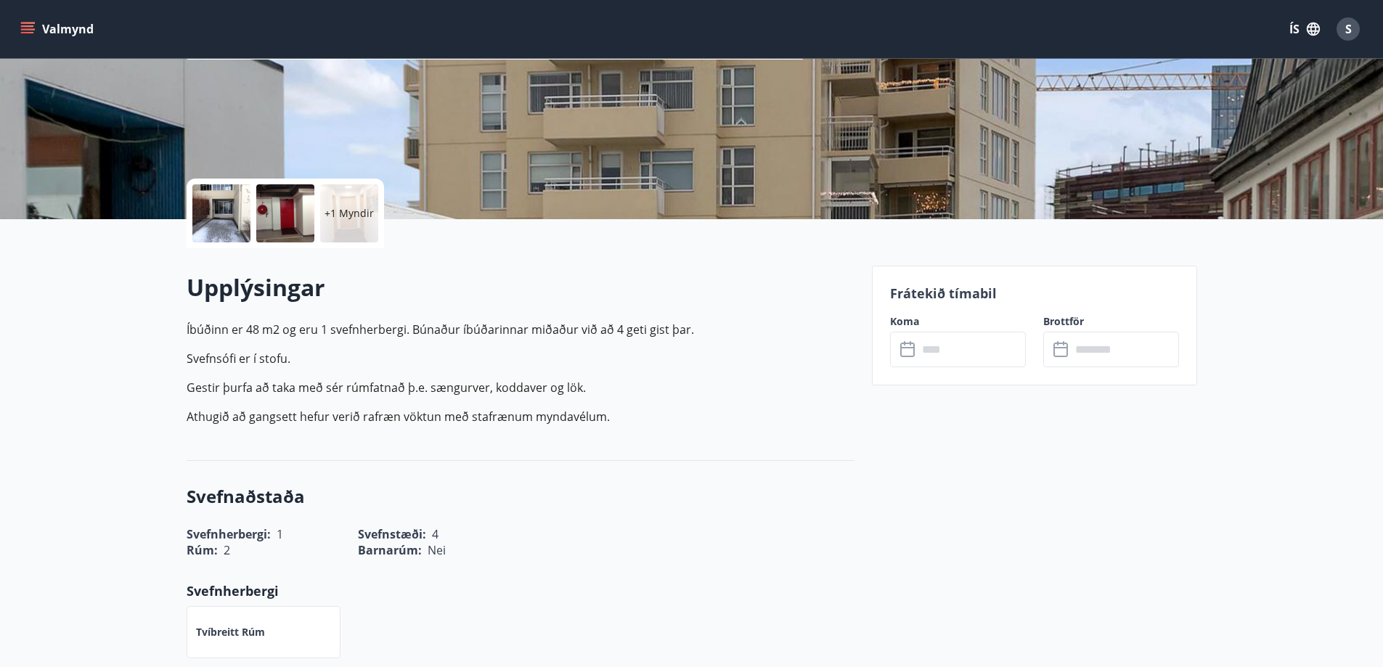
scroll to position [218, 0]
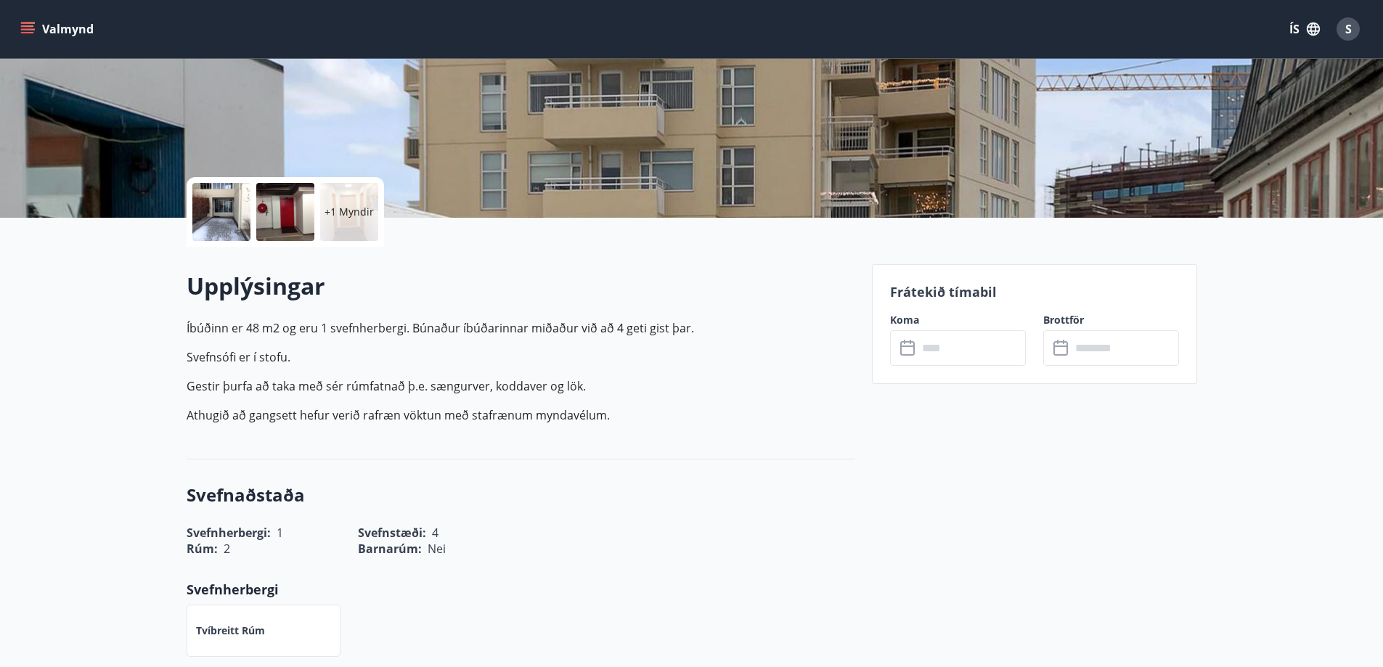
click at [982, 353] on input "text" at bounding box center [972, 348] width 108 height 36
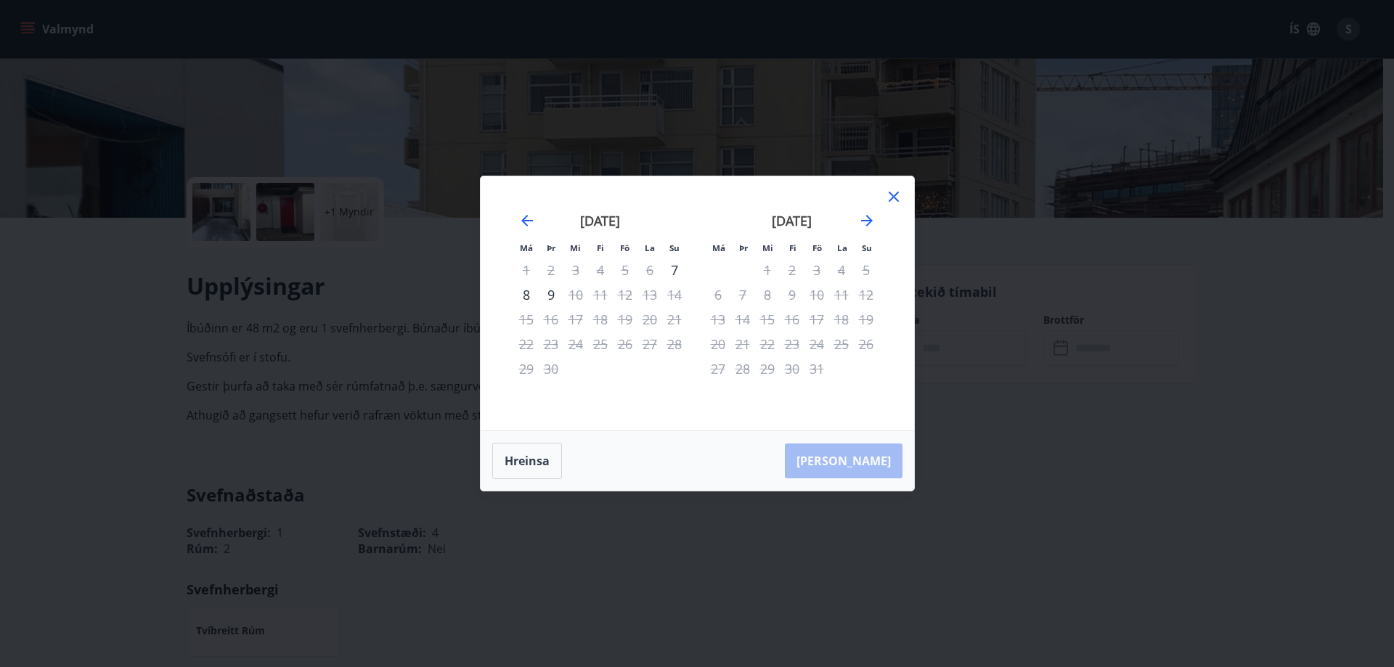
drag, startPoint x: 891, startPoint y: 194, endPoint x: 876, endPoint y: 196, distance: 15.4
click at [891, 195] on icon at bounding box center [893, 196] width 17 height 17
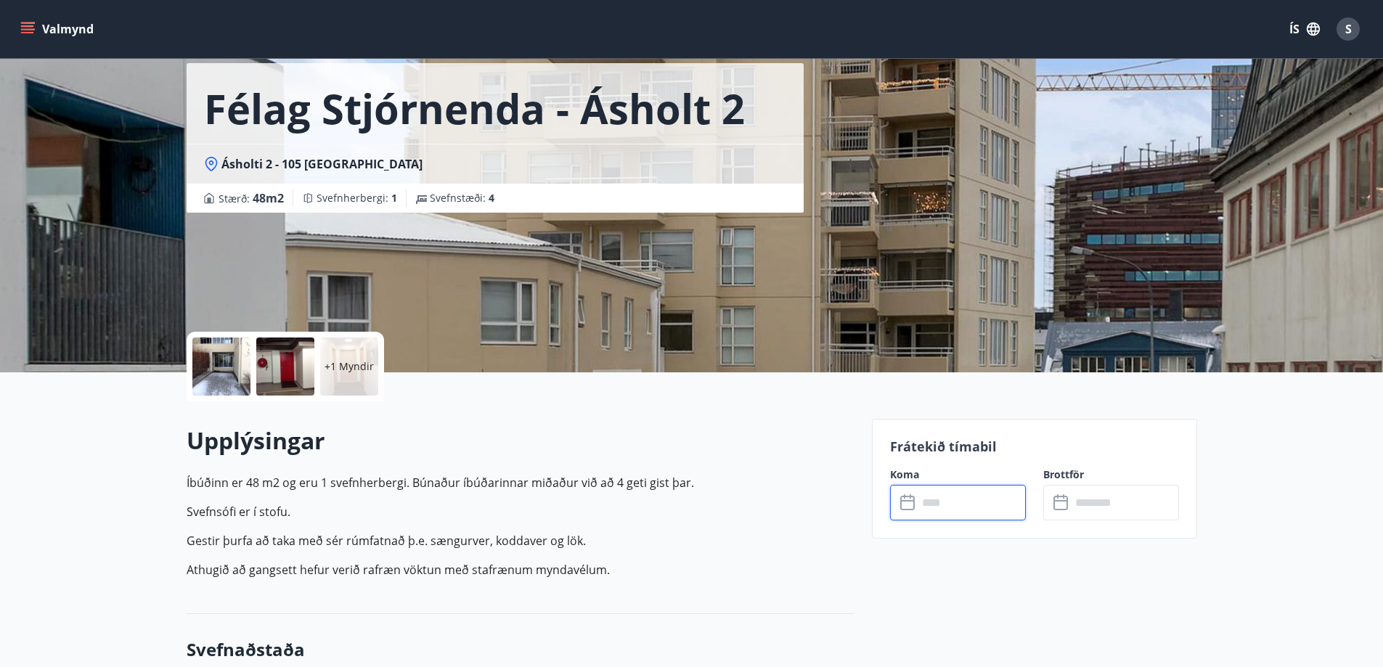
scroll to position [0, 0]
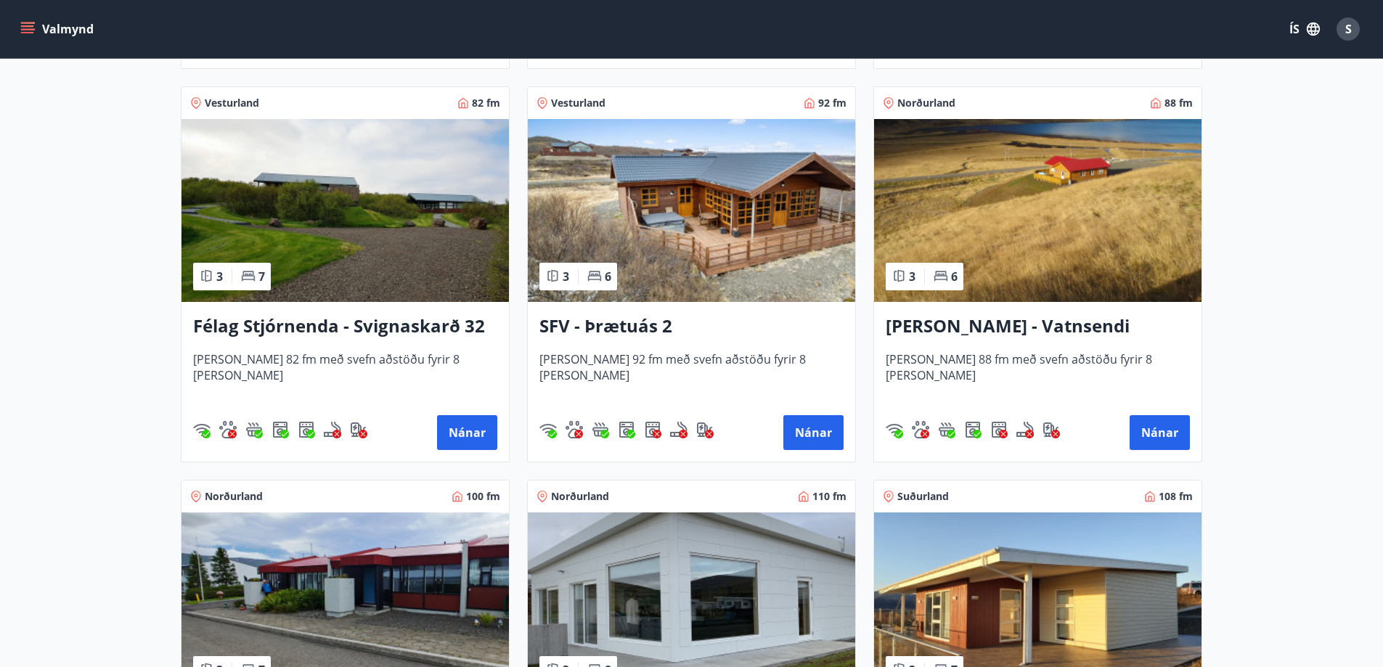
scroll to position [2613, 0]
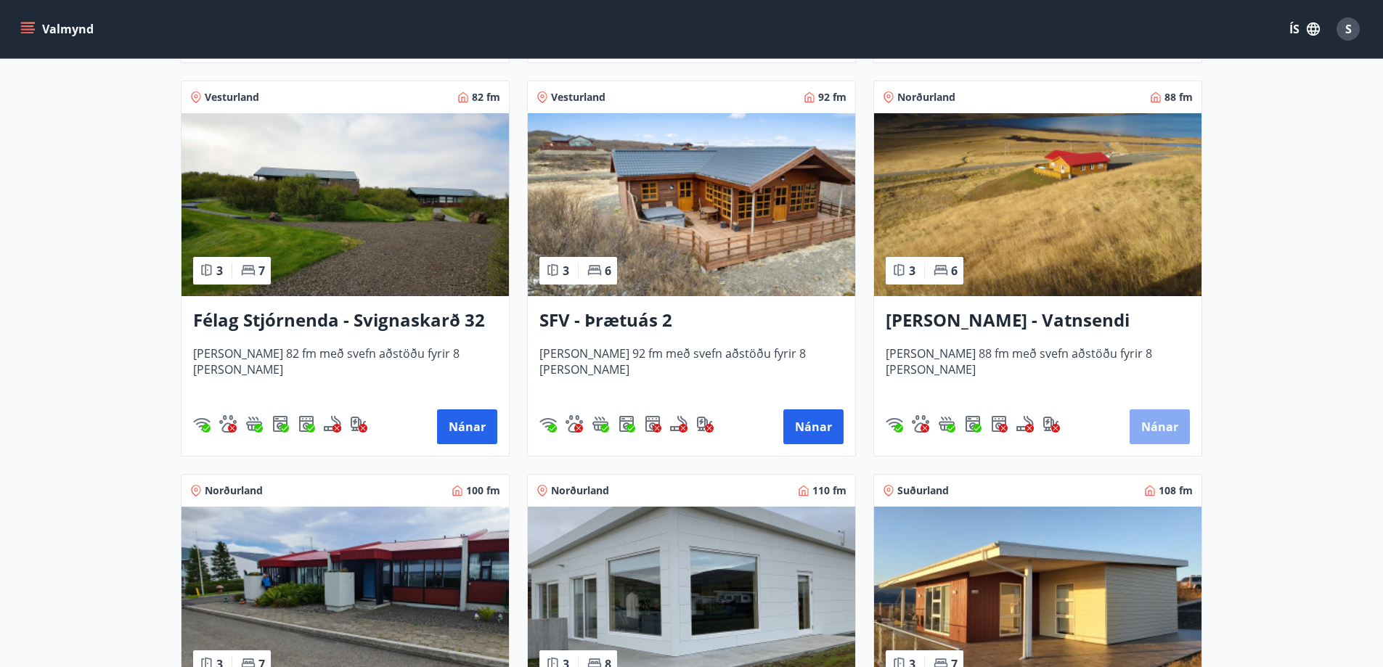
click at [1156, 430] on button "Nánar" at bounding box center [1160, 426] width 60 height 35
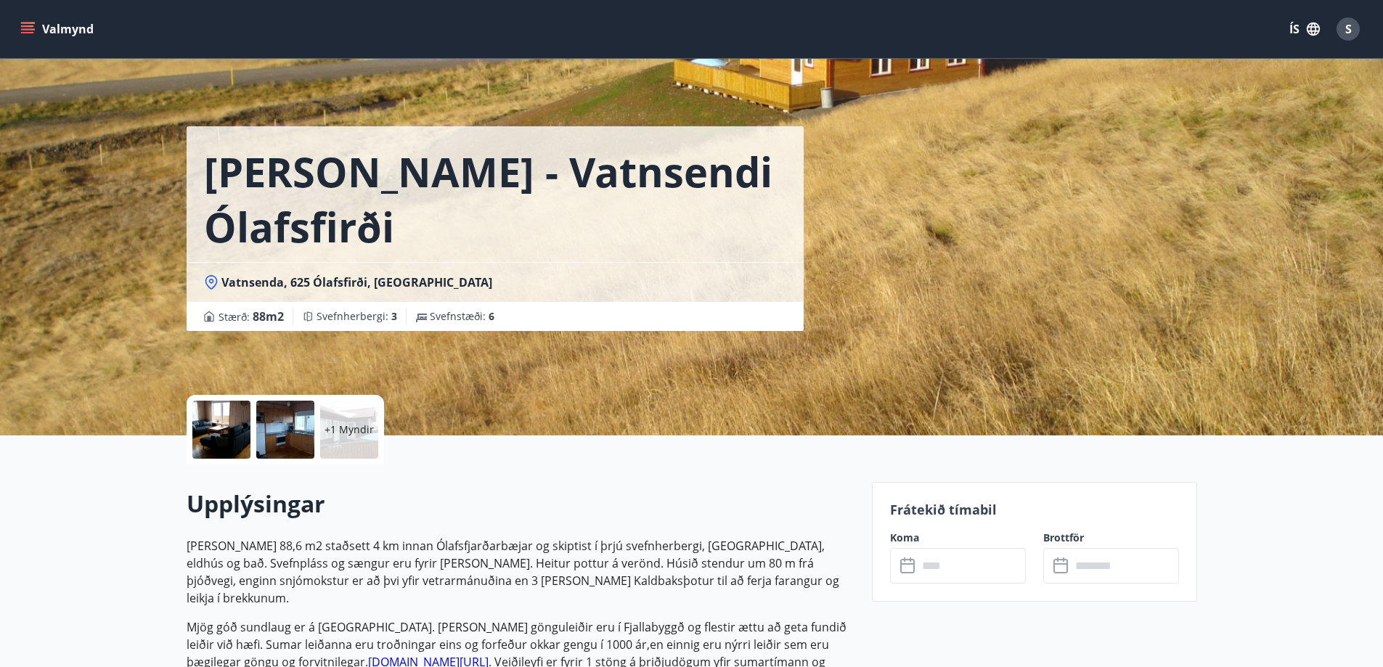
click at [960, 566] on input "text" at bounding box center [972, 566] width 108 height 36
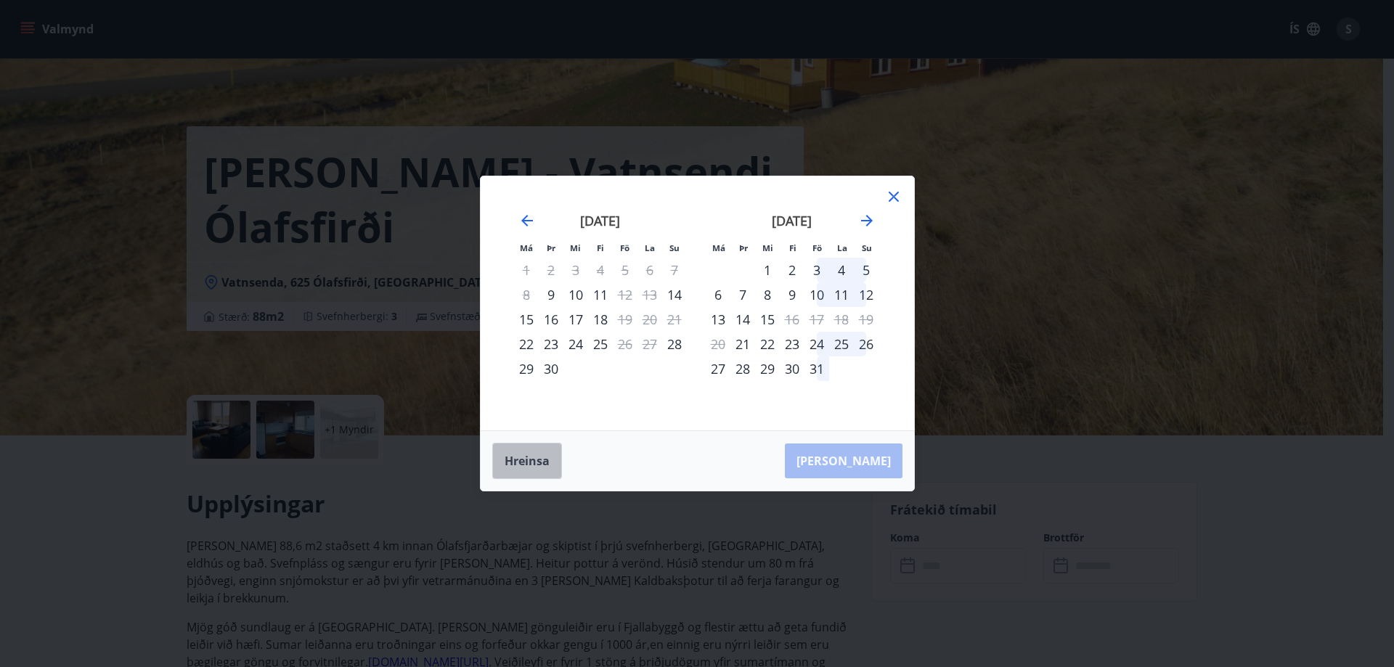
click at [544, 463] on button "Hreinsa" at bounding box center [527, 461] width 70 height 36
click at [585, 460] on div "[PERSON_NAME]" at bounding box center [697, 461] width 433 height 60
click at [546, 460] on button "Hreinsa" at bounding box center [527, 461] width 70 height 36
click at [865, 465] on div "[PERSON_NAME]" at bounding box center [697, 461] width 433 height 60
click at [556, 319] on div "16" at bounding box center [551, 319] width 25 height 25
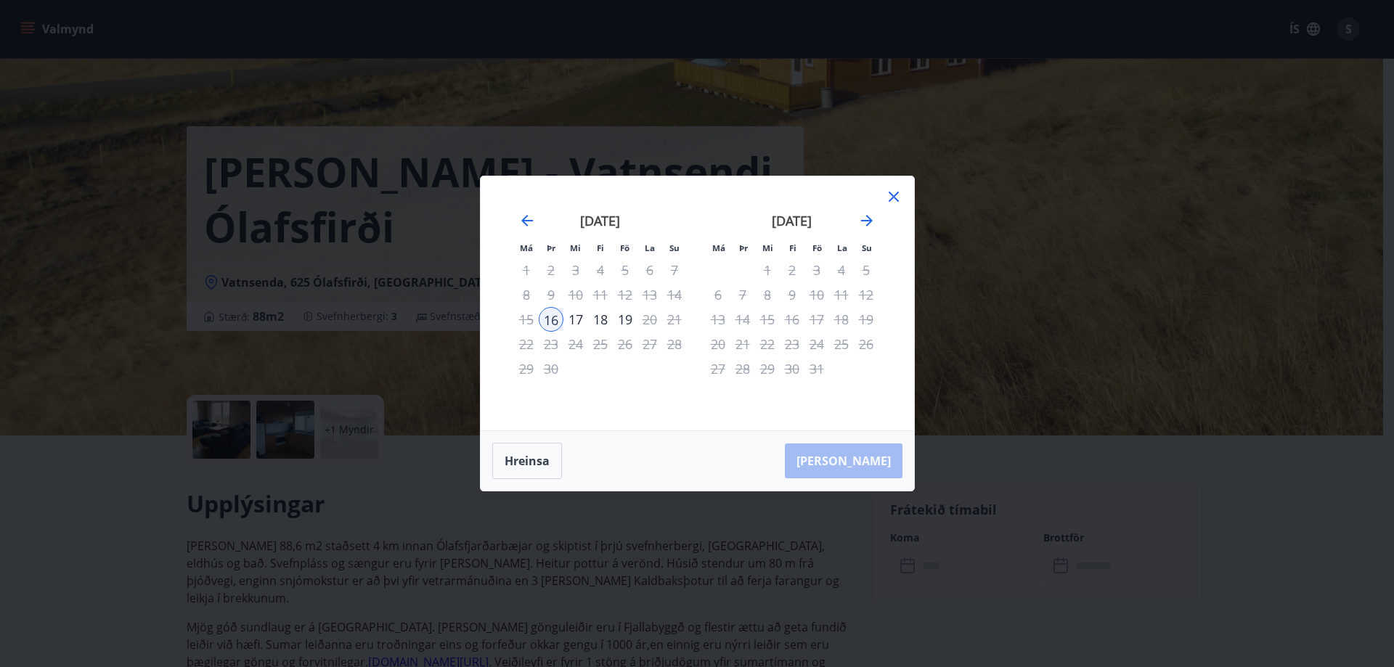
click at [557, 322] on div "16" at bounding box center [551, 319] width 25 height 25
click at [536, 456] on button "Hreinsa" at bounding box center [527, 461] width 70 height 36
click at [891, 199] on icon at bounding box center [894, 197] width 10 height 10
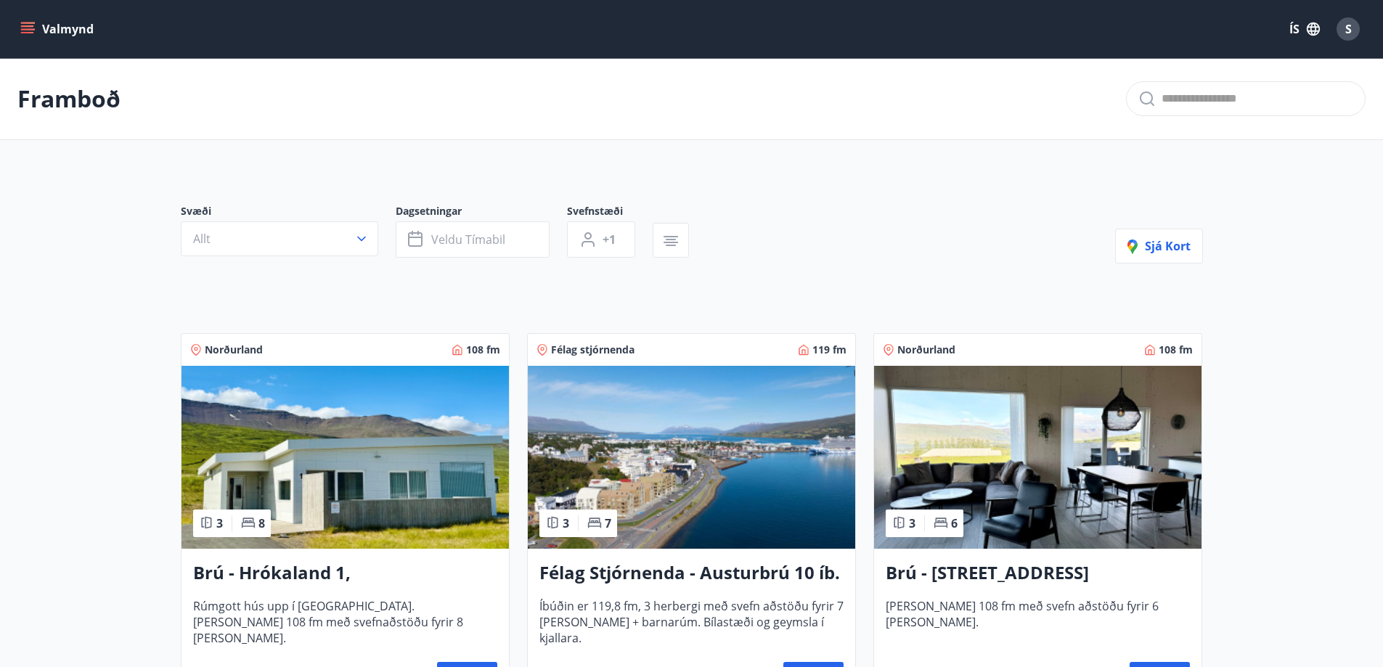
click at [1350, 26] on span "S" at bounding box center [1348, 29] width 7 height 16
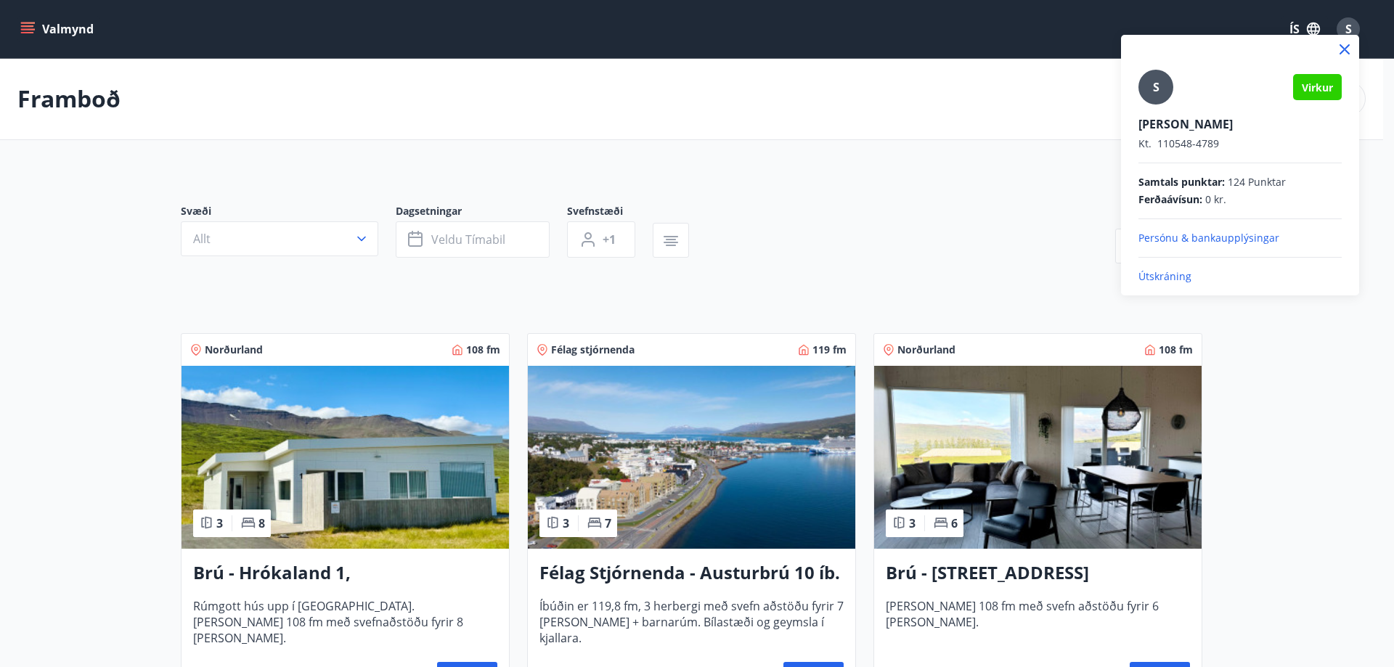
click at [1162, 277] on p "Útskráning" at bounding box center [1239, 276] width 203 height 15
